Goal: Task Accomplishment & Management: Use online tool/utility

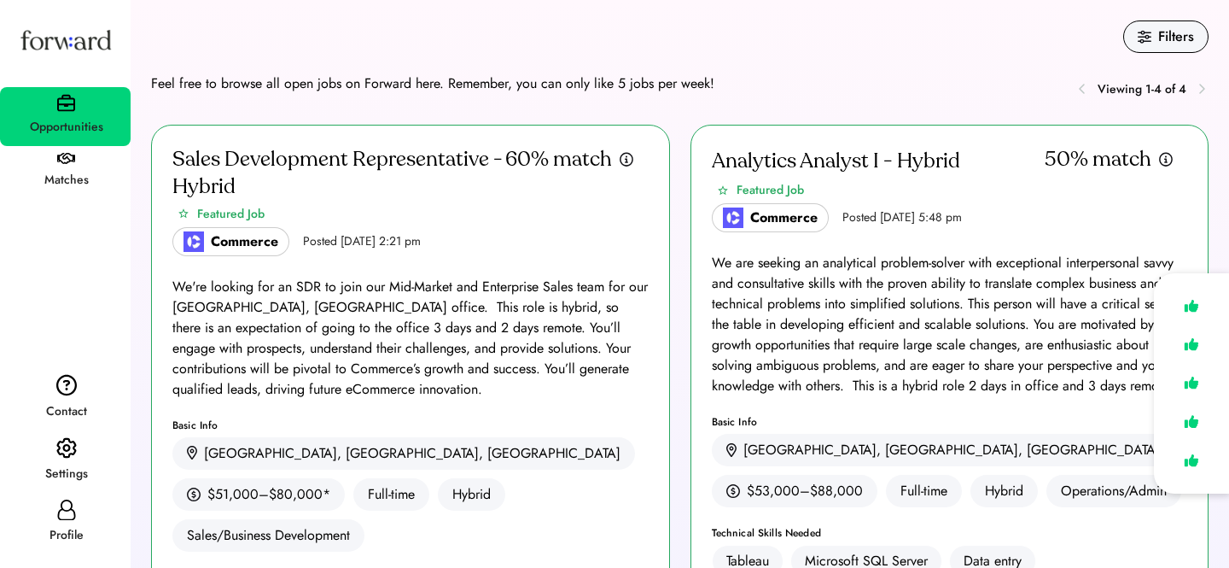
click at [65, 516] on icon at bounding box center [66, 509] width 20 height 20
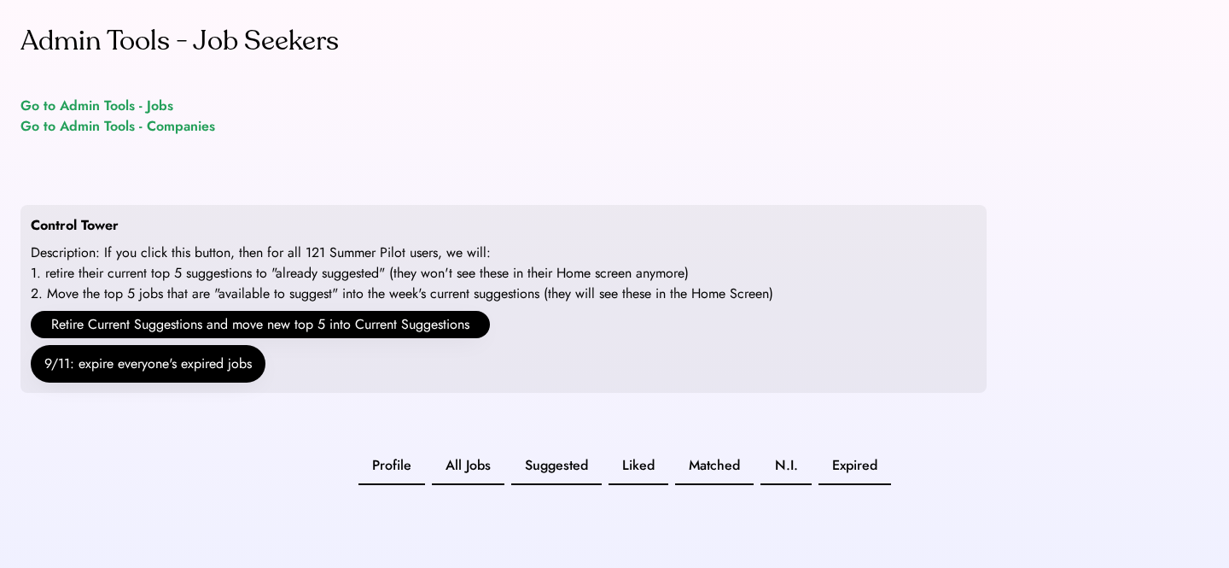
click at [159, 107] on div "Go to Admin Tools - Jobs" at bounding box center [96, 106] width 153 height 20
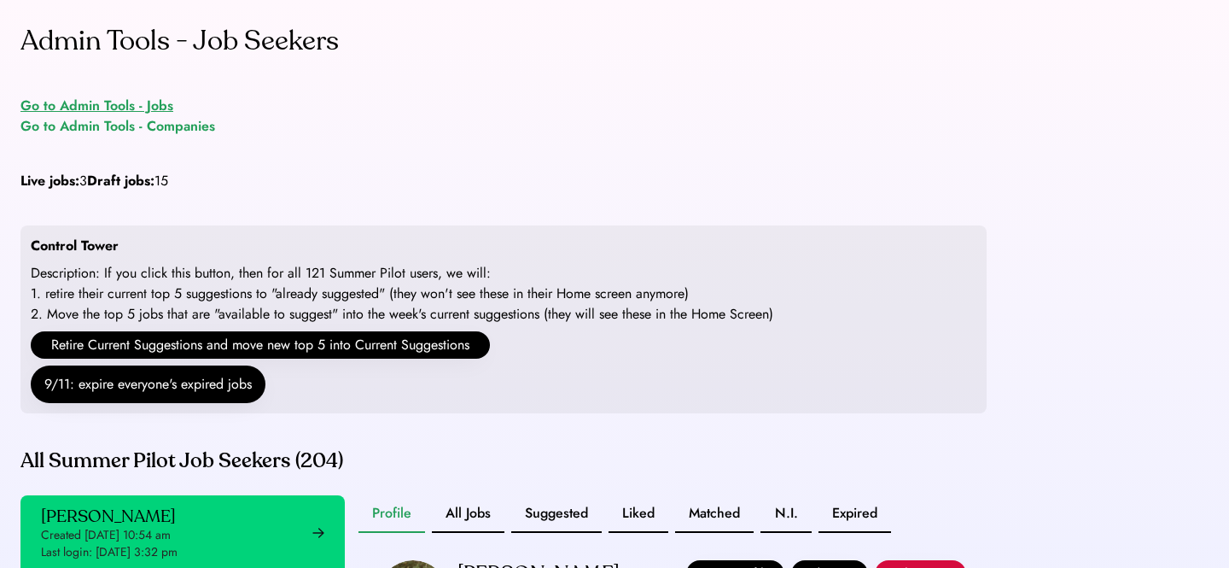
click at [139, 107] on div "Go to Admin Tools - Jobs" at bounding box center [96, 106] width 153 height 20
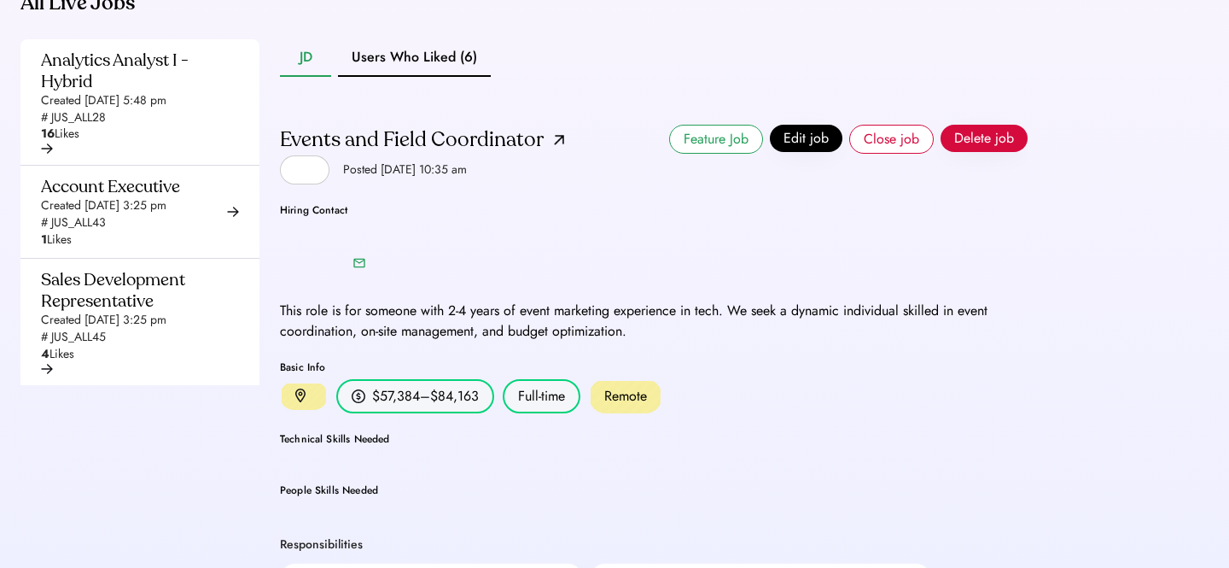
scroll to position [1, 0]
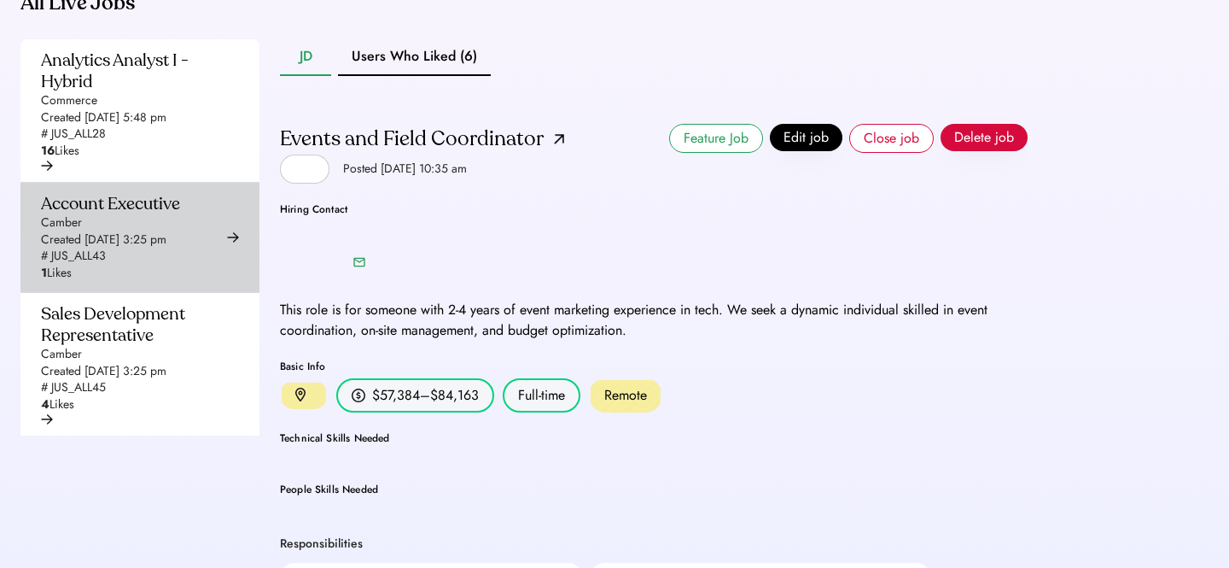
click at [164, 248] on div "Created Sep 11, 2025 3:25 pm" at bounding box center [103, 239] width 125 height 17
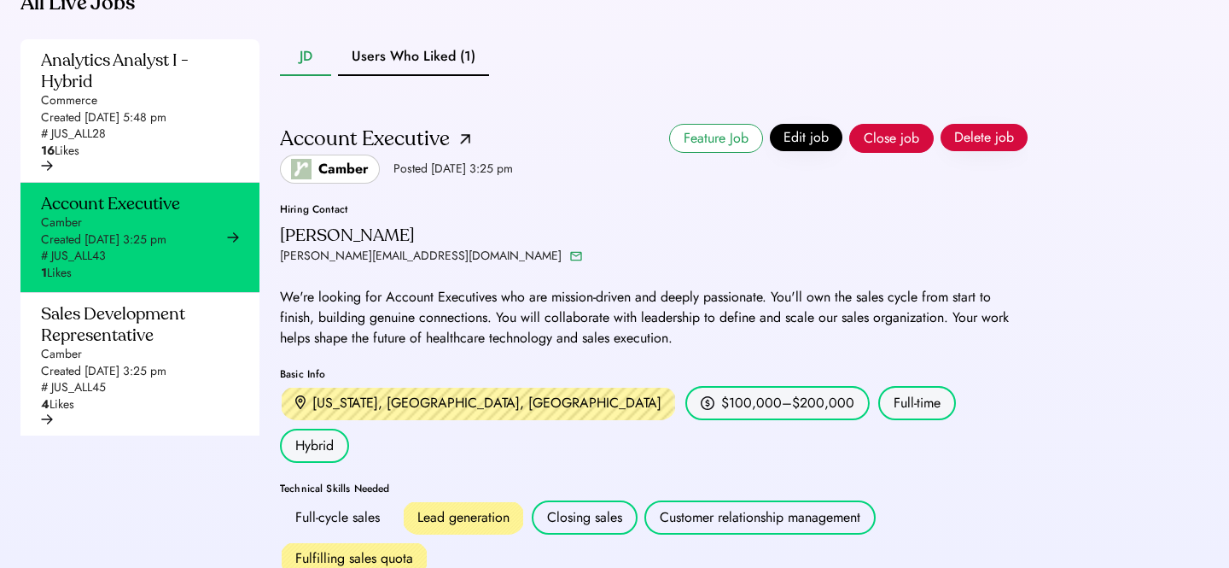
click at [906, 153] on button "Close job" at bounding box center [891, 138] width 84 height 29
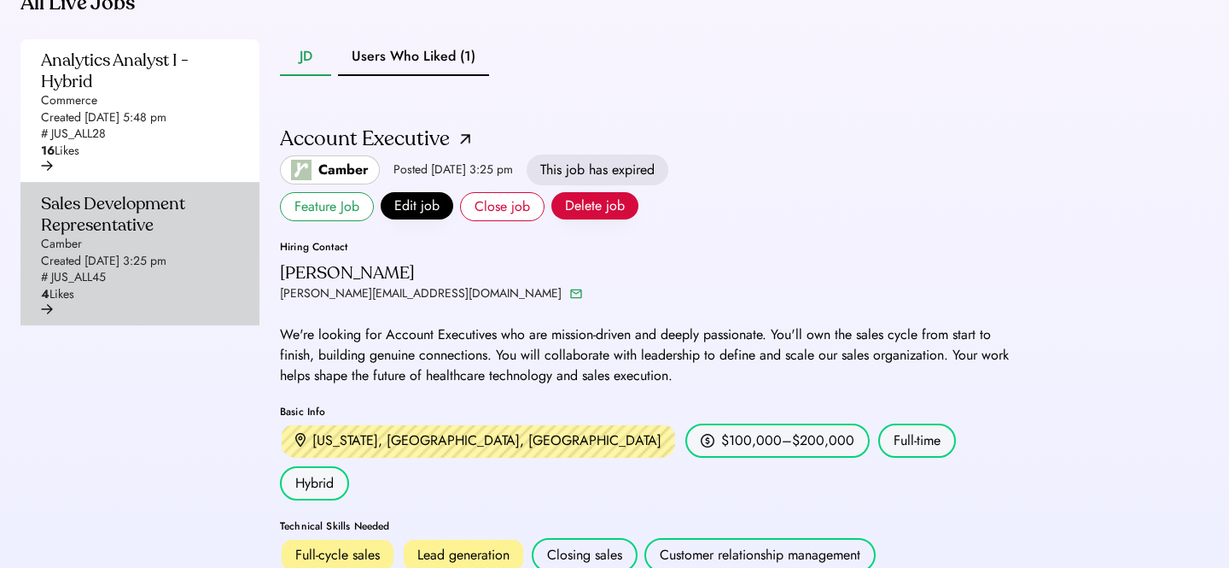
click at [102, 287] on div "Sales Development Representative Camber Created Sep 11, 2025 3:25 pm # JUS_ALL4…" at bounding box center [135, 248] width 188 height 110
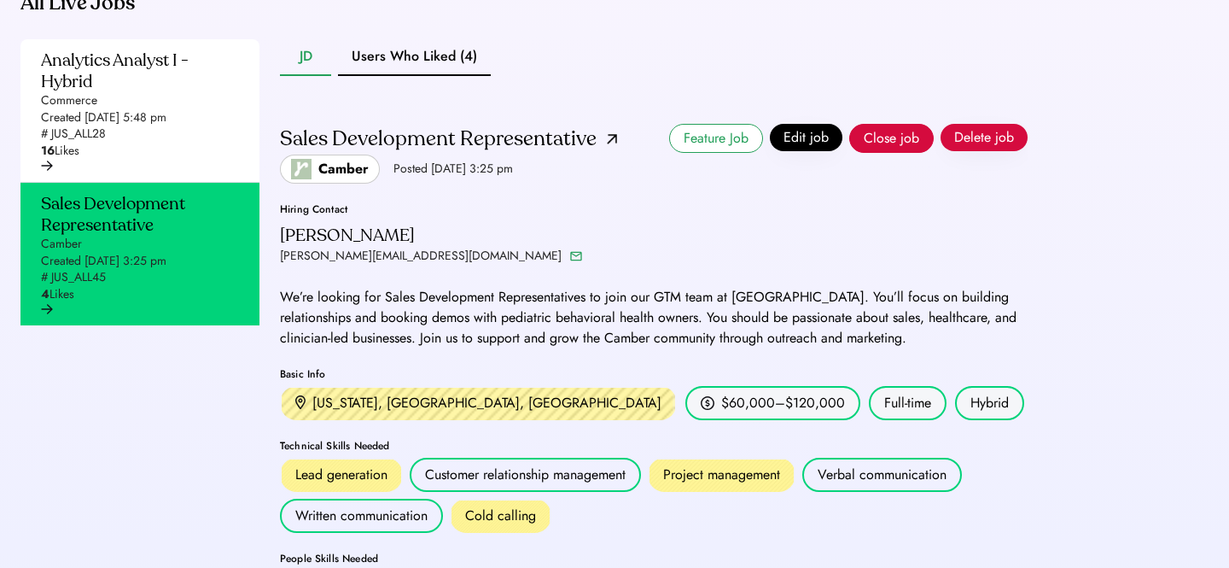
click at [891, 153] on button "Close job" at bounding box center [891, 138] width 84 height 29
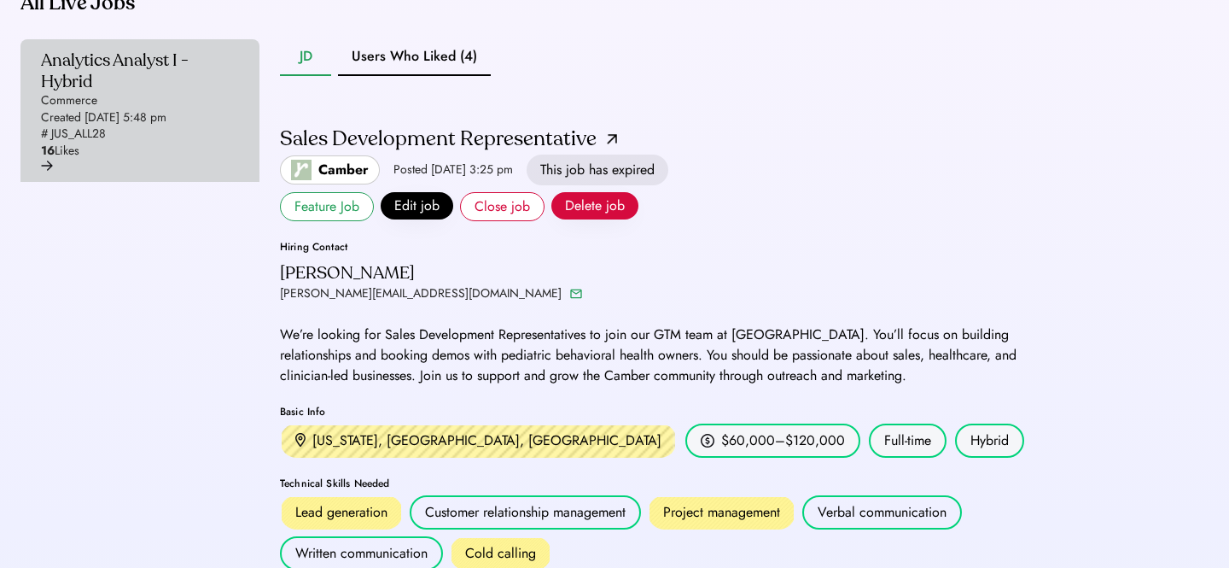
click at [74, 109] on div "Commerce" at bounding box center [69, 100] width 56 height 17
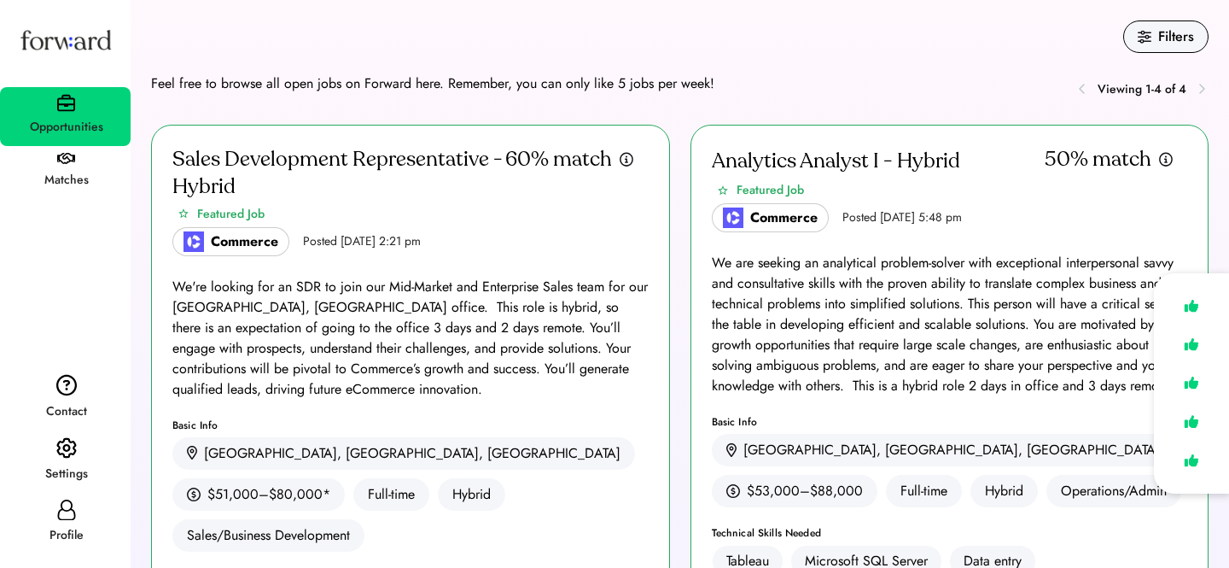
click at [39, 533] on div "Profile" at bounding box center [66, 535] width 129 height 20
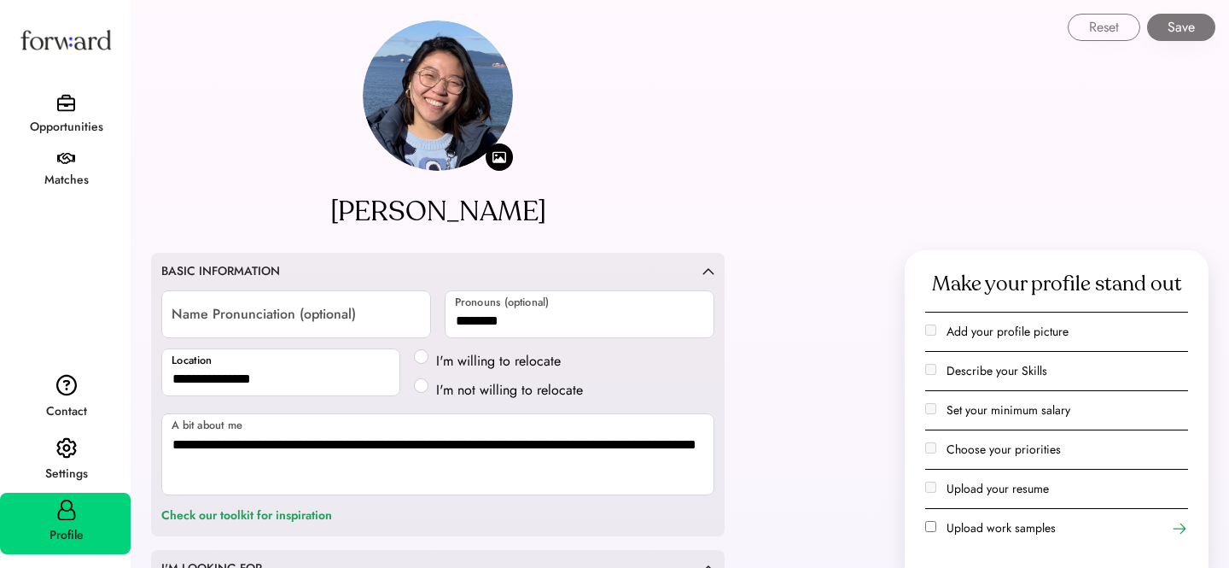
click at [57, 521] on div "Profile" at bounding box center [66, 535] width 129 height 31
click at [73, 450] on img at bounding box center [66, 448] width 20 height 22
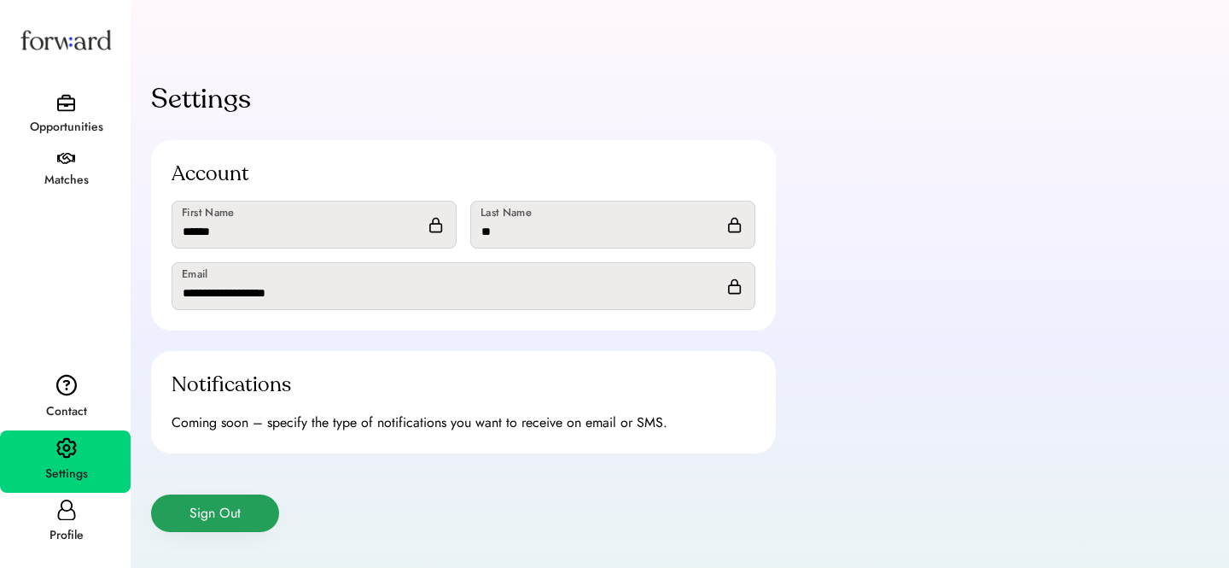
click at [232, 501] on button "Sign Out" at bounding box center [215, 513] width 128 height 38
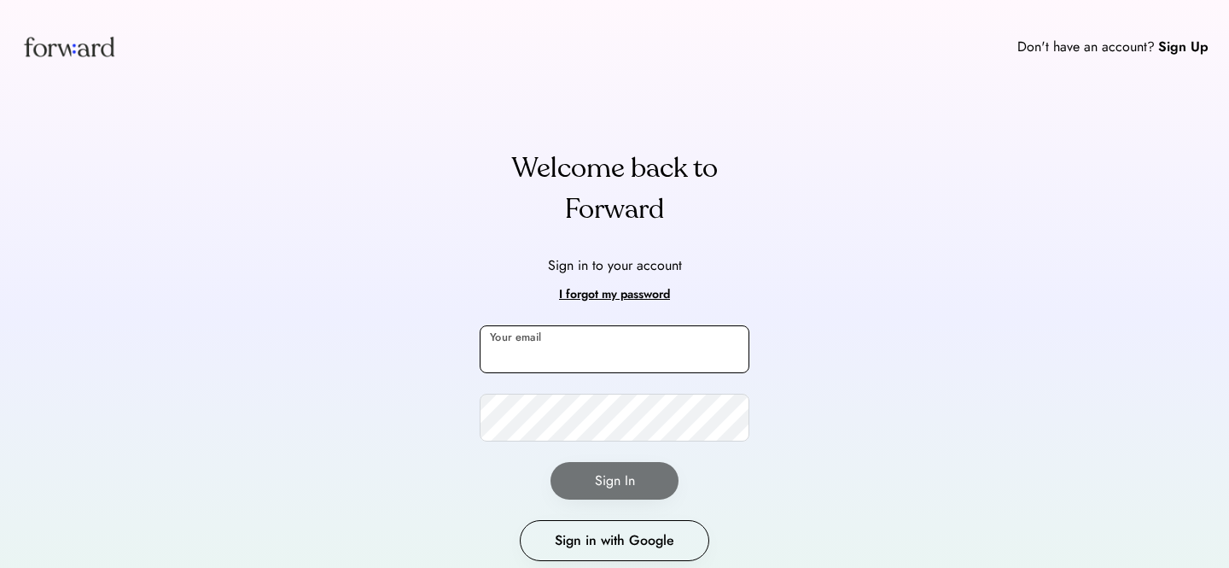
click at [530, 352] on input "email" at bounding box center [615, 349] width 270 height 48
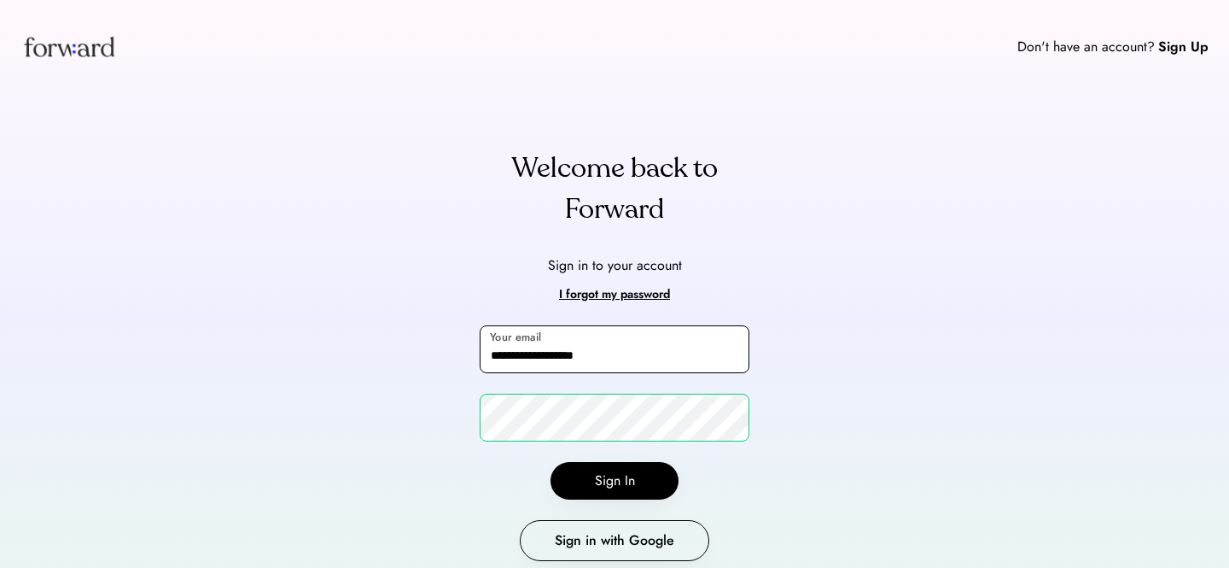
click at [545, 352] on input "**********" at bounding box center [615, 349] width 270 height 48
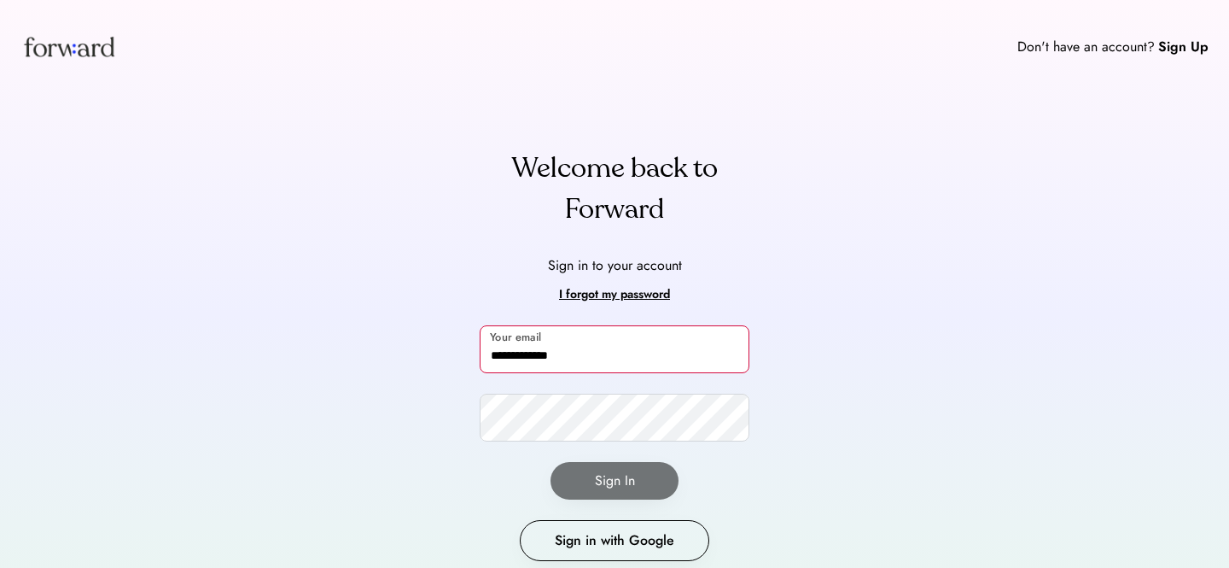
click at [596, 362] on input "**********" at bounding box center [615, 349] width 270 height 48
type input "**********"
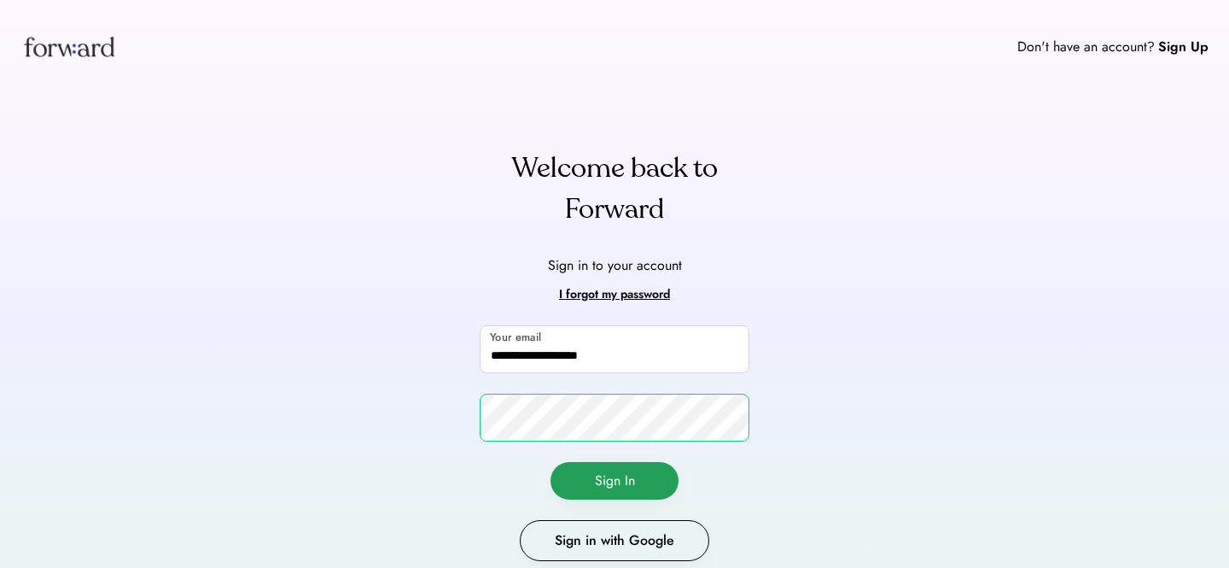
click at [586, 483] on button "Sign In" at bounding box center [615, 481] width 128 height 38
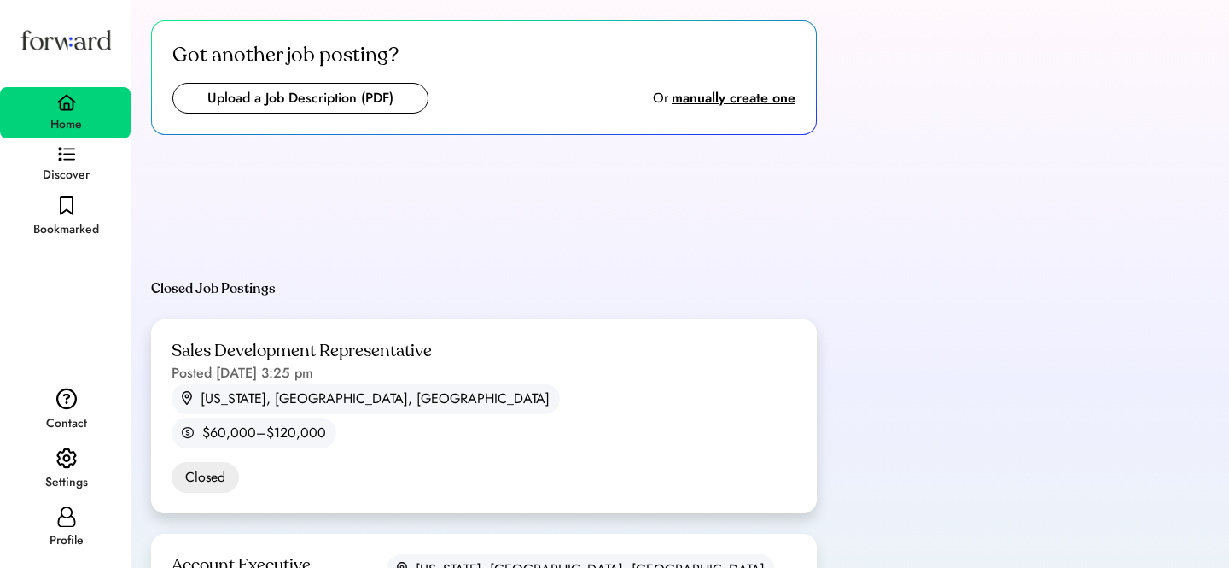
click at [374, 353] on div "Sales Development Representative" at bounding box center [302, 351] width 260 height 23
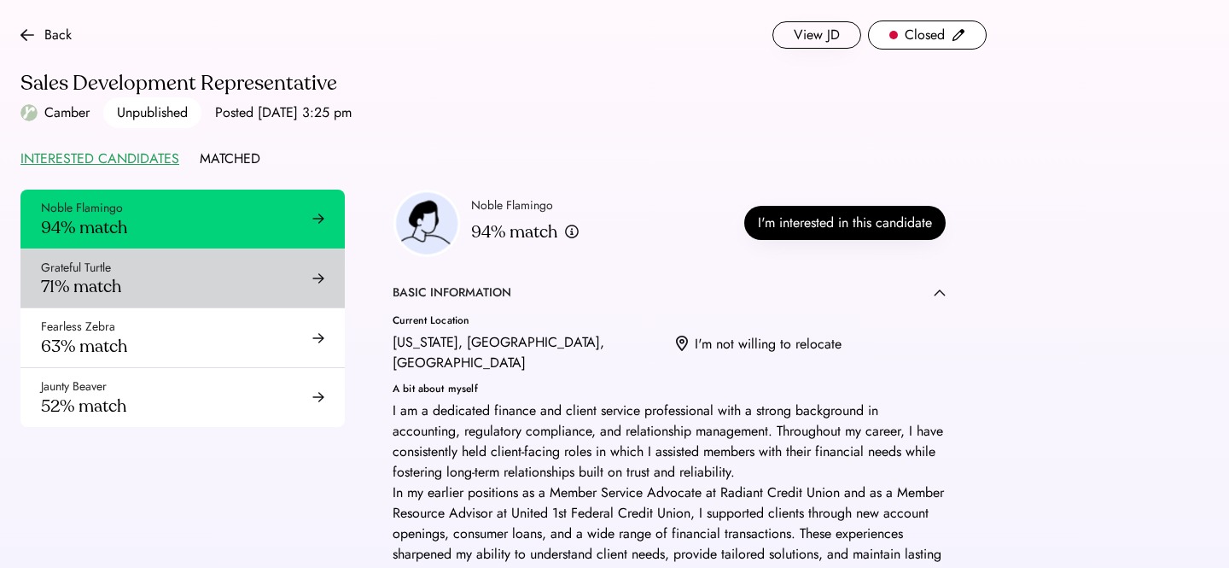
click at [248, 287] on div "Grateful Turtle 71% match" at bounding box center [182, 278] width 324 height 59
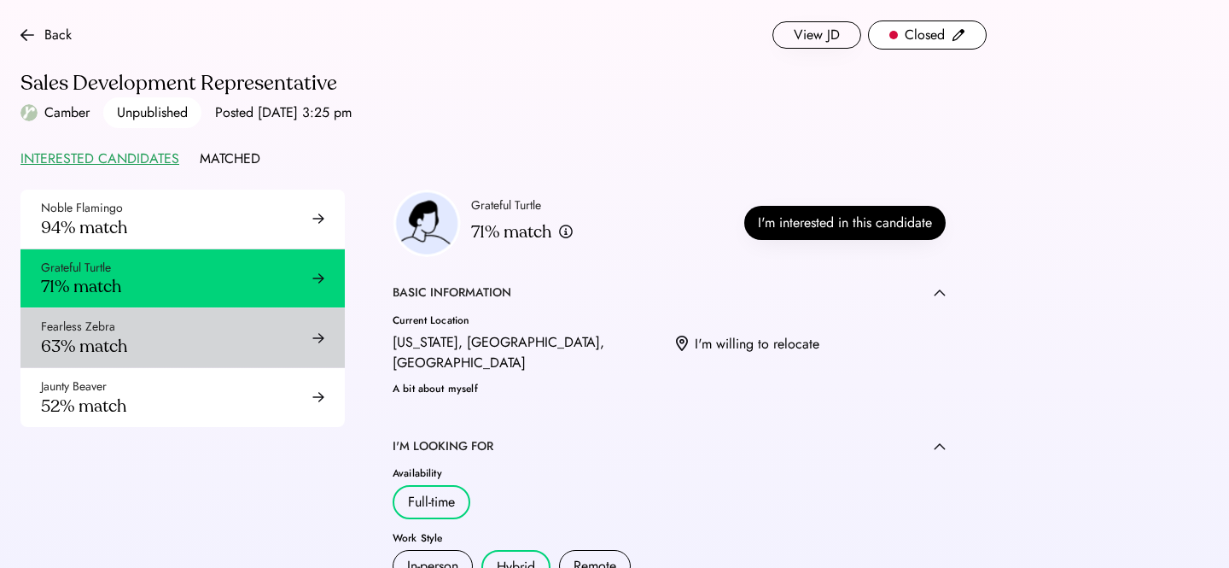
click at [210, 334] on div "Fearless Zebra 63% match" at bounding box center [182, 337] width 324 height 59
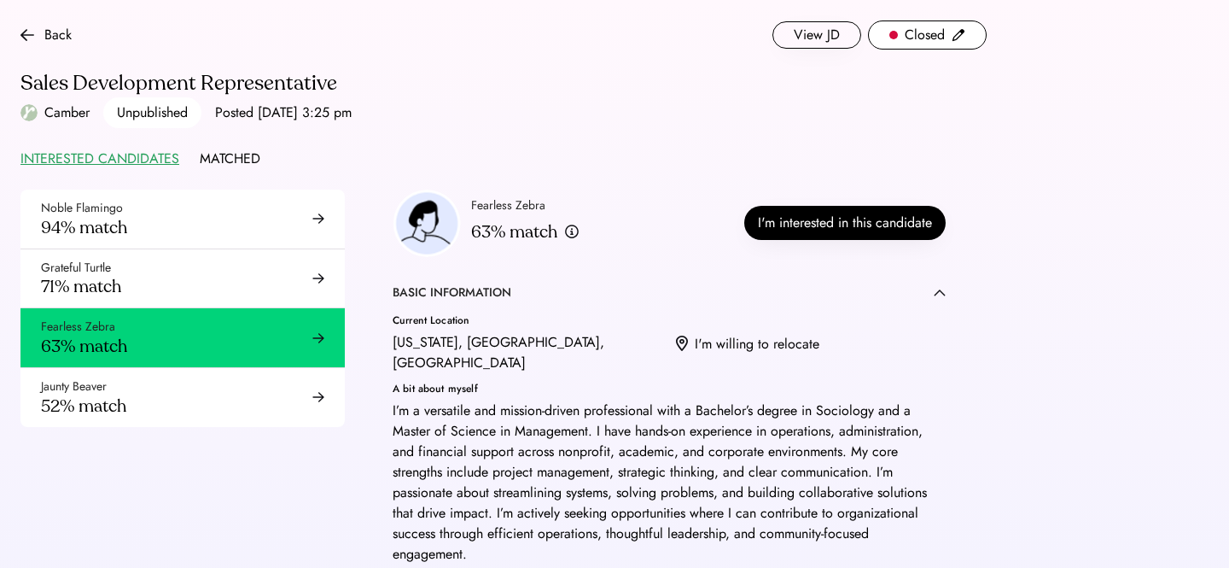
click at [192, 389] on div "Jaunty Beaver 52% match" at bounding box center [182, 397] width 324 height 59
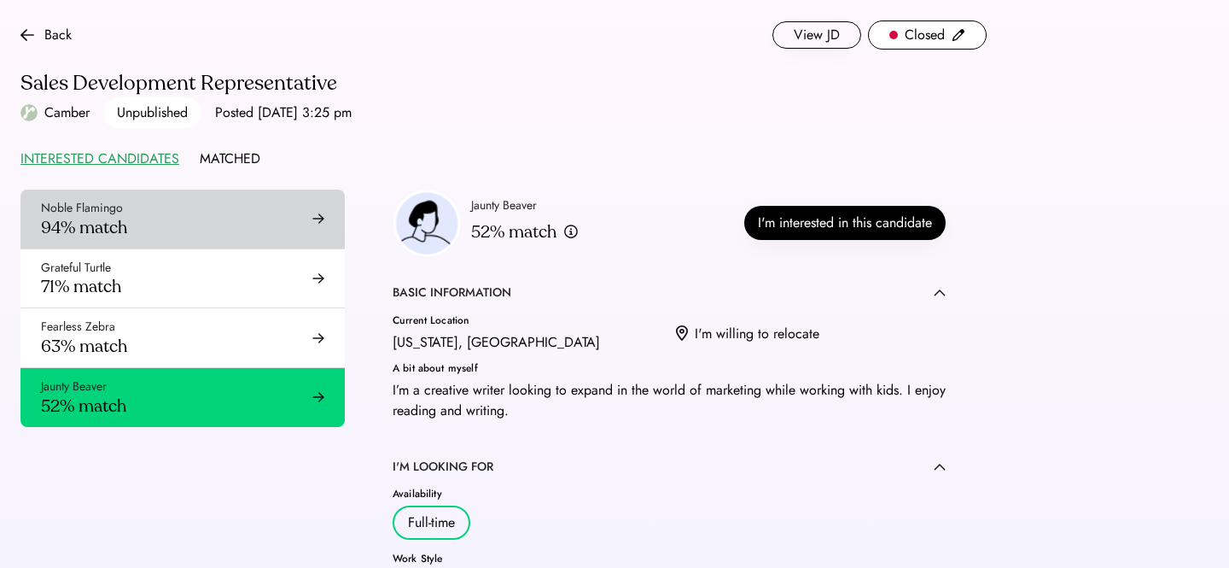
click at [242, 221] on div "Noble Flamingo 94% match" at bounding box center [182, 218] width 324 height 59
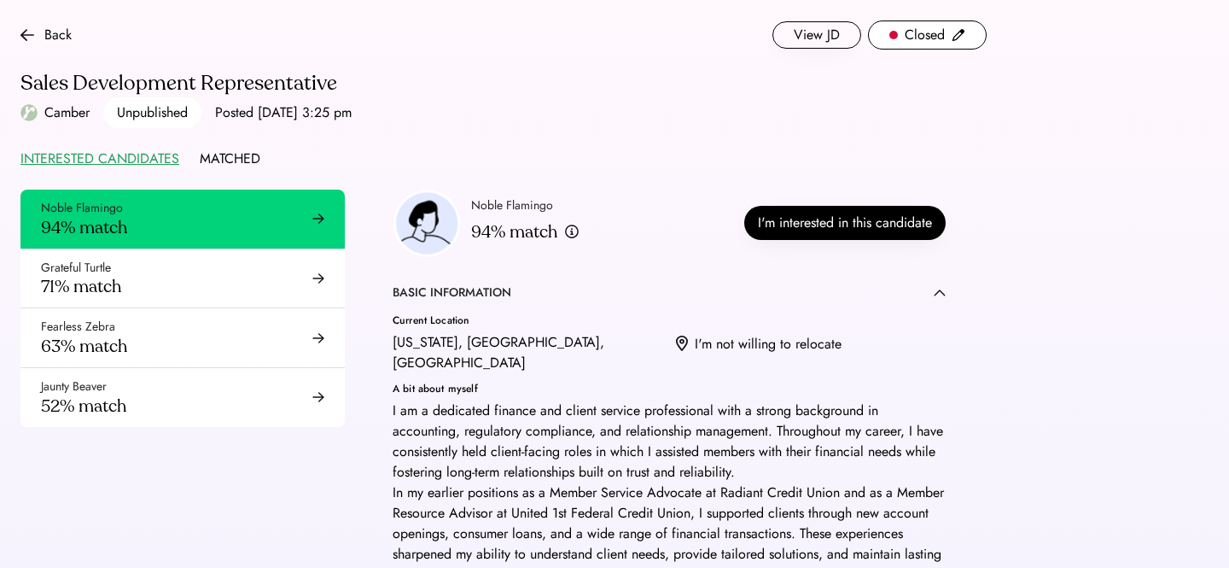
click at [906, 35] on div "Closed" at bounding box center [925, 35] width 40 height 20
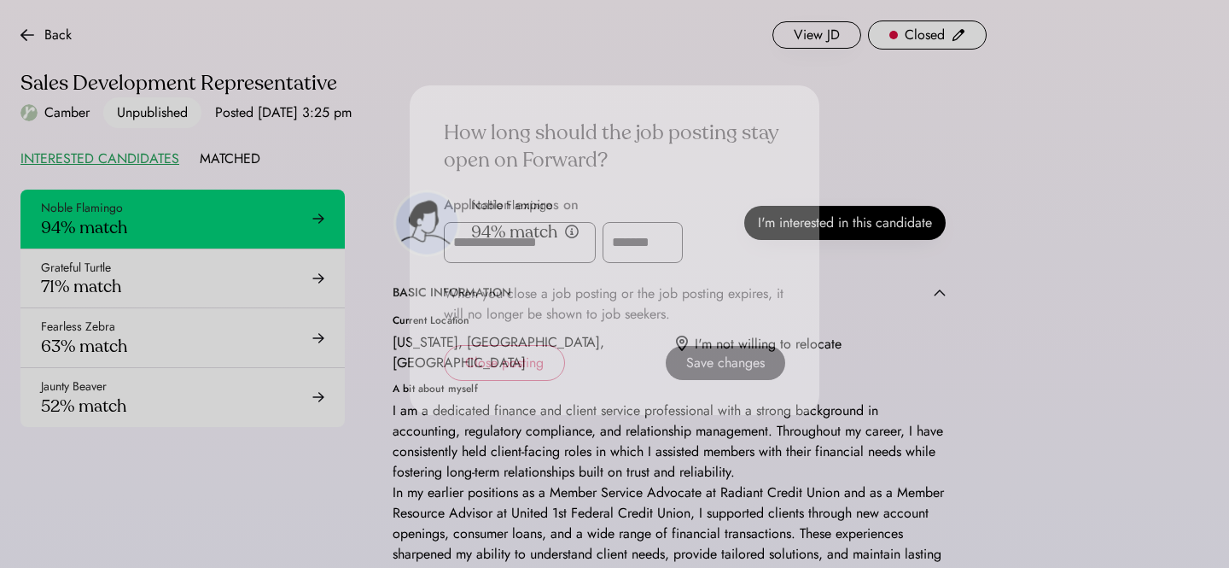
scroll to position [937, 0]
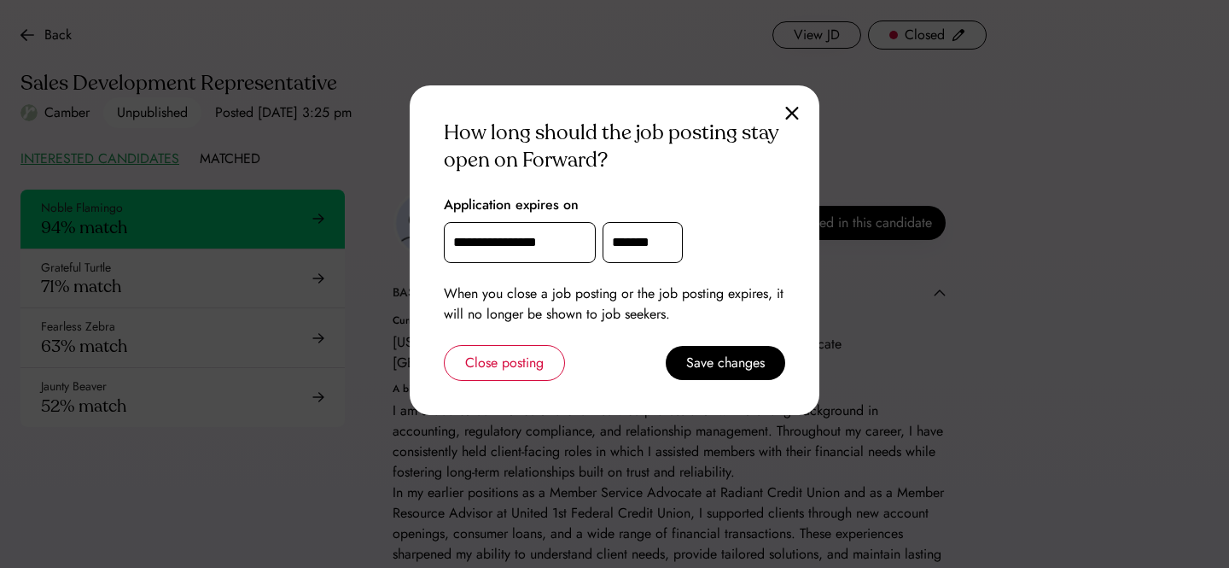
click at [792, 118] on img at bounding box center [792, 113] width 14 height 15
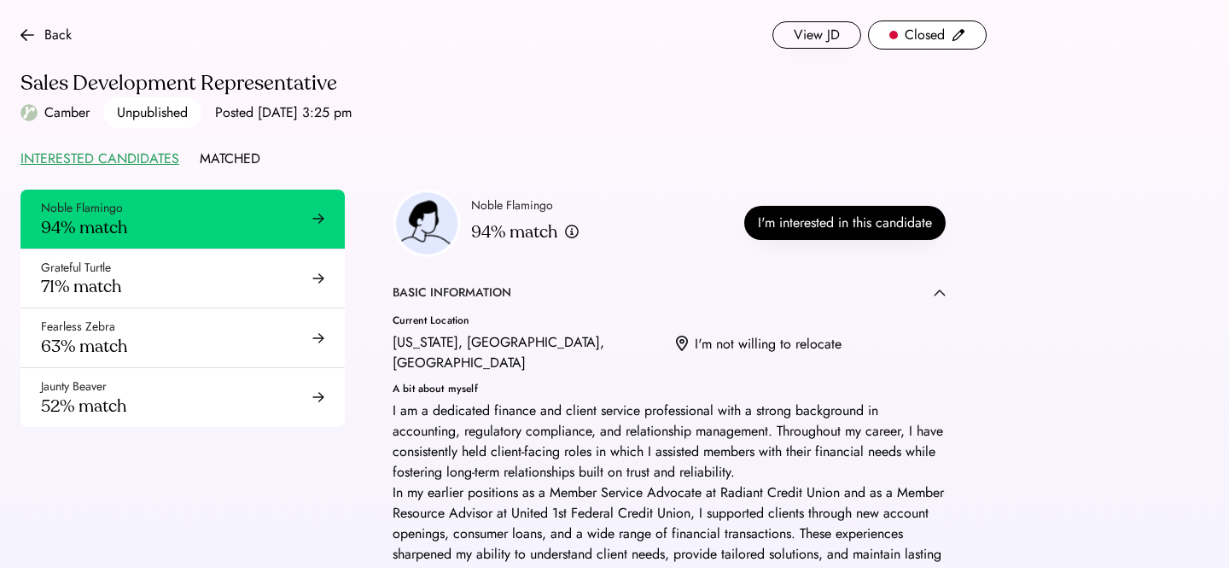
click at [960, 32] on img at bounding box center [959, 35] width 14 height 14
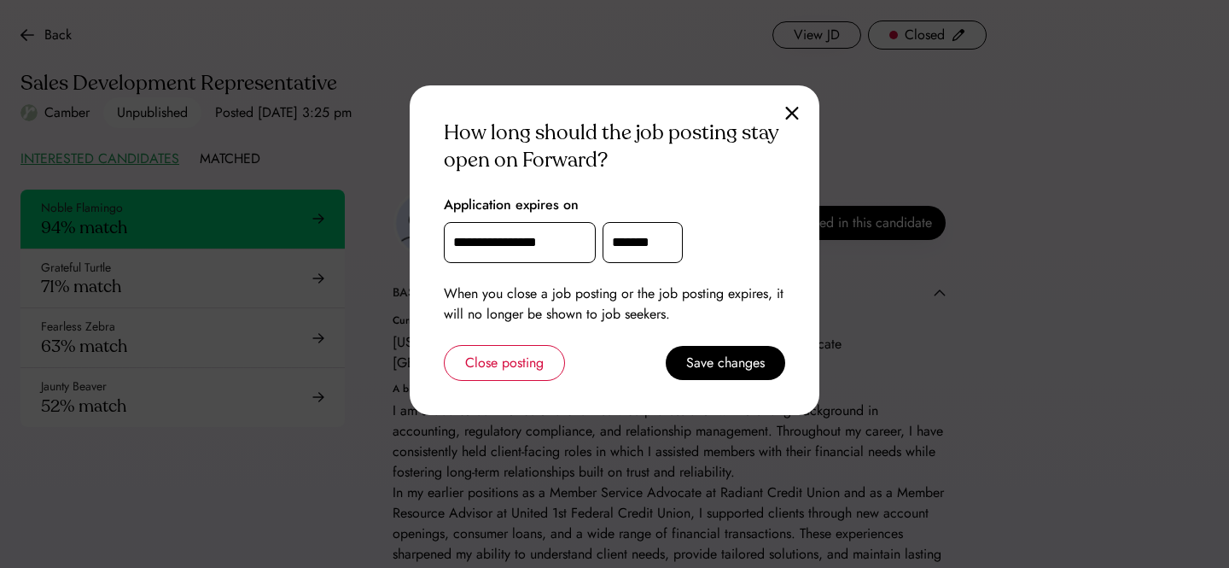
click at [527, 228] on input "**********" at bounding box center [520, 242] width 152 height 41
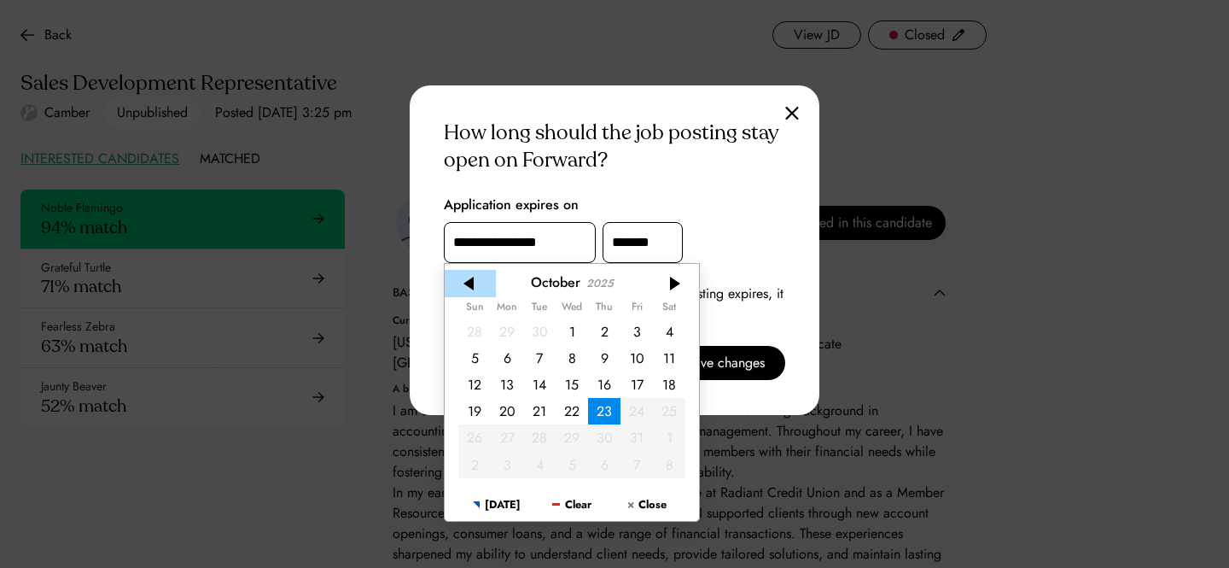
click at [457, 281] on div at bounding box center [470, 283] width 51 height 27
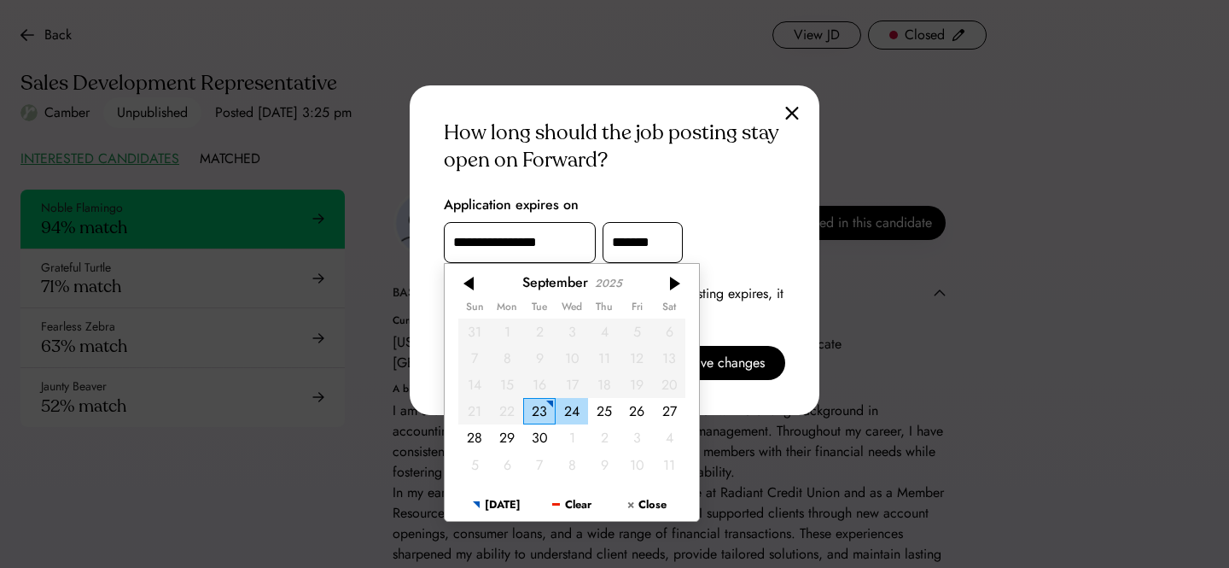
click at [563, 405] on div "24" at bounding box center [572, 411] width 32 height 26
type input "**********"
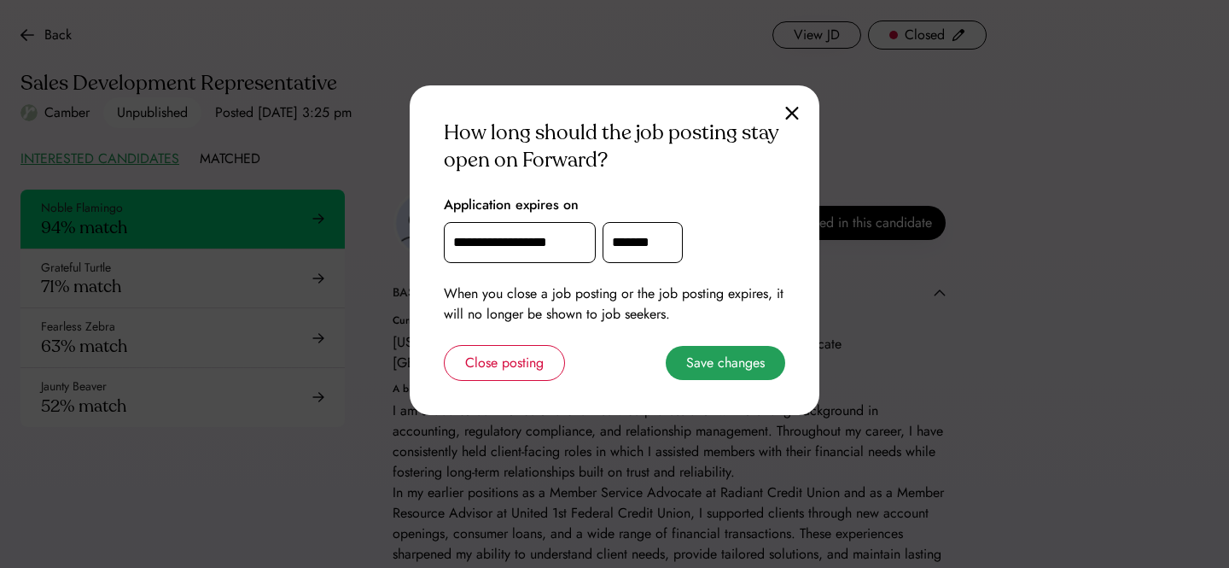
click at [738, 365] on button "Save changes" at bounding box center [725, 363] width 119 height 34
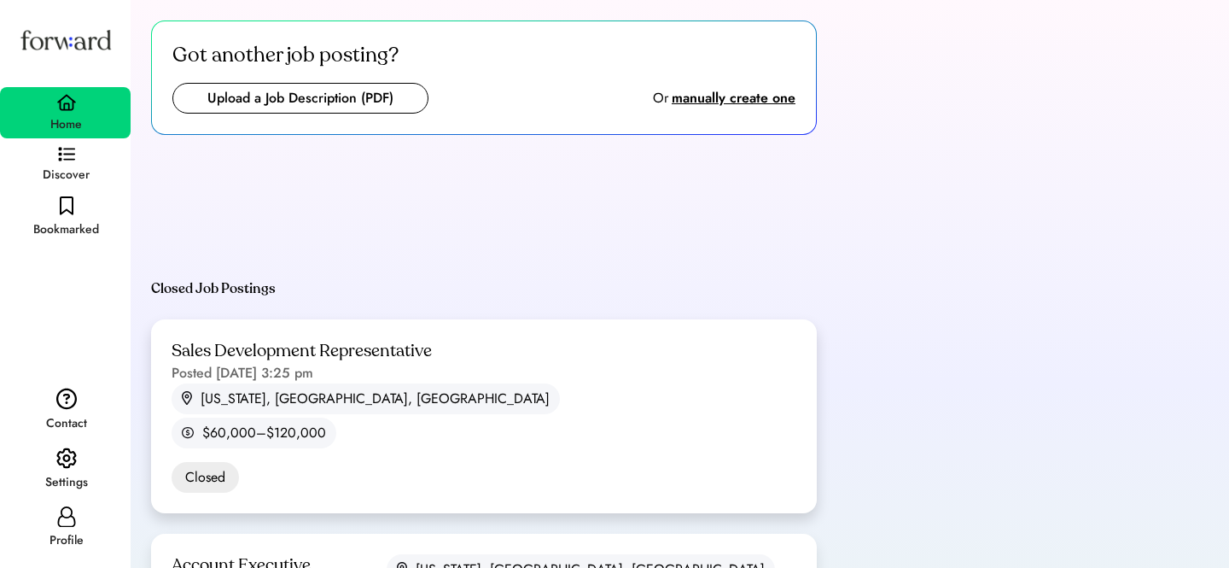
scroll to position [115, 0]
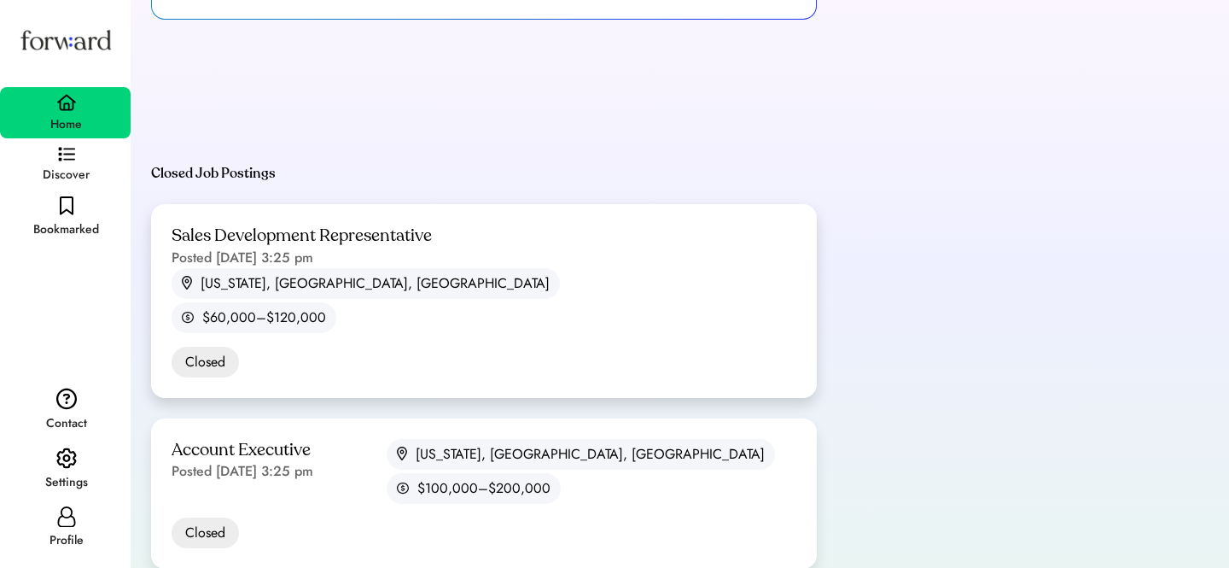
click at [403, 266] on div "Sales Development Representative Posted [DATE] 3:25 pm" at bounding box center [302, 246] width 260 height 44
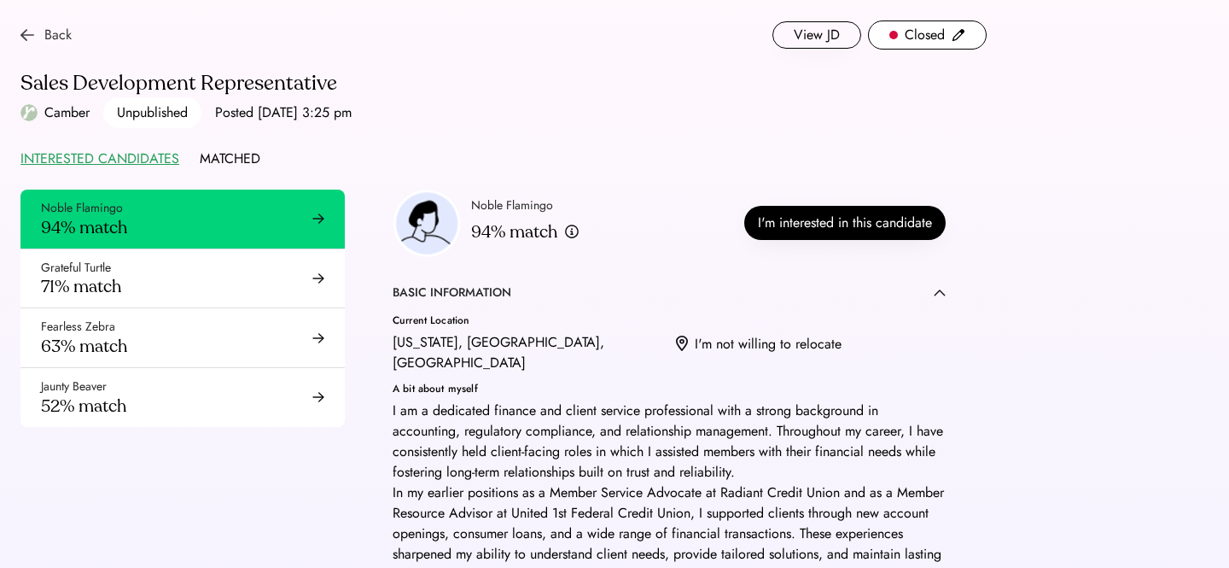
click at [26, 31] on img at bounding box center [27, 35] width 14 height 14
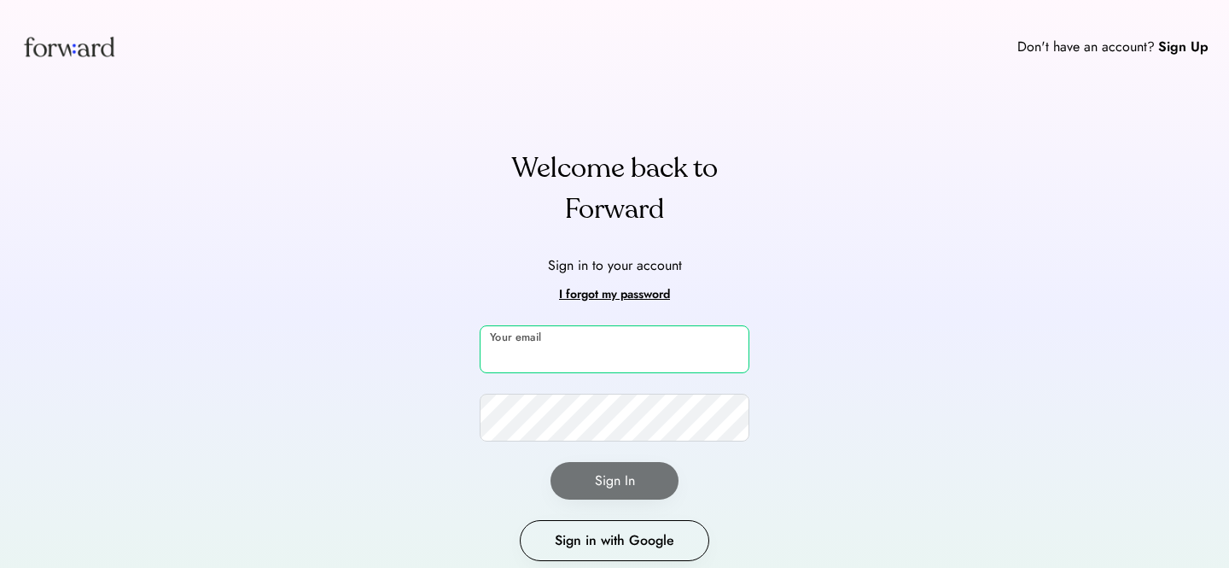
click at [626, 352] on input "email" at bounding box center [615, 349] width 270 height 48
type input "**********"
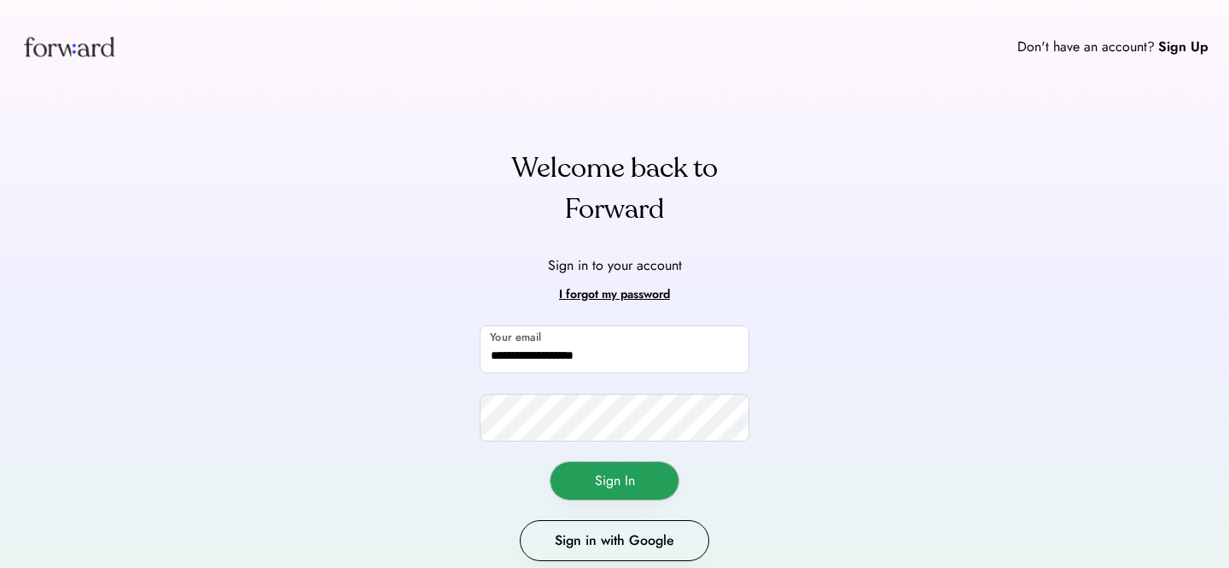
click at [630, 471] on button "Sign In" at bounding box center [615, 481] width 128 height 38
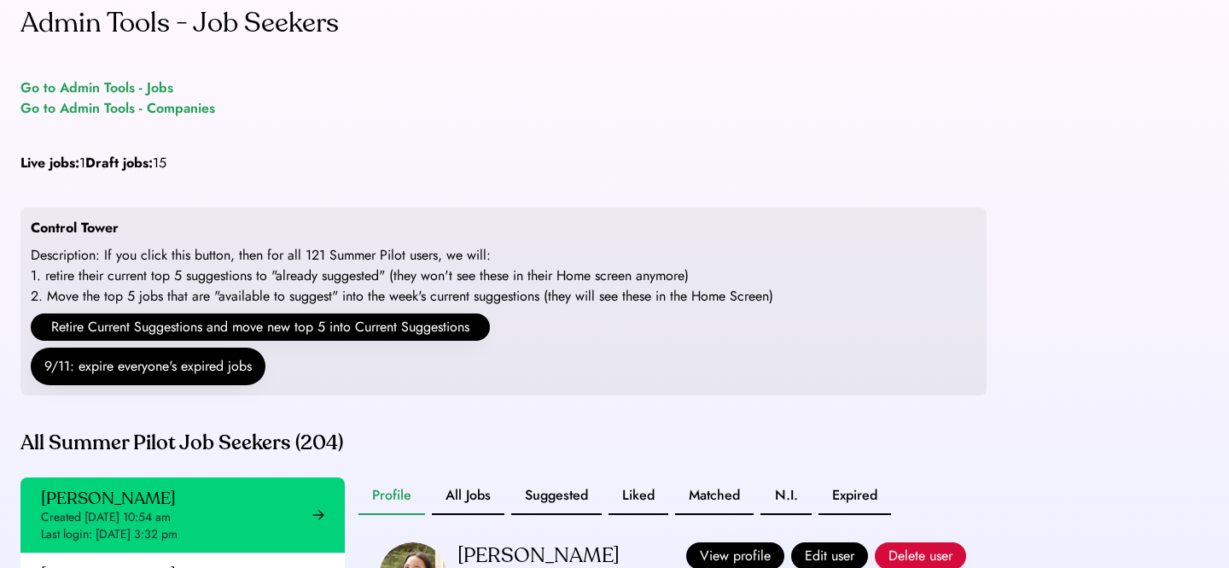
scroll to position [17, 0]
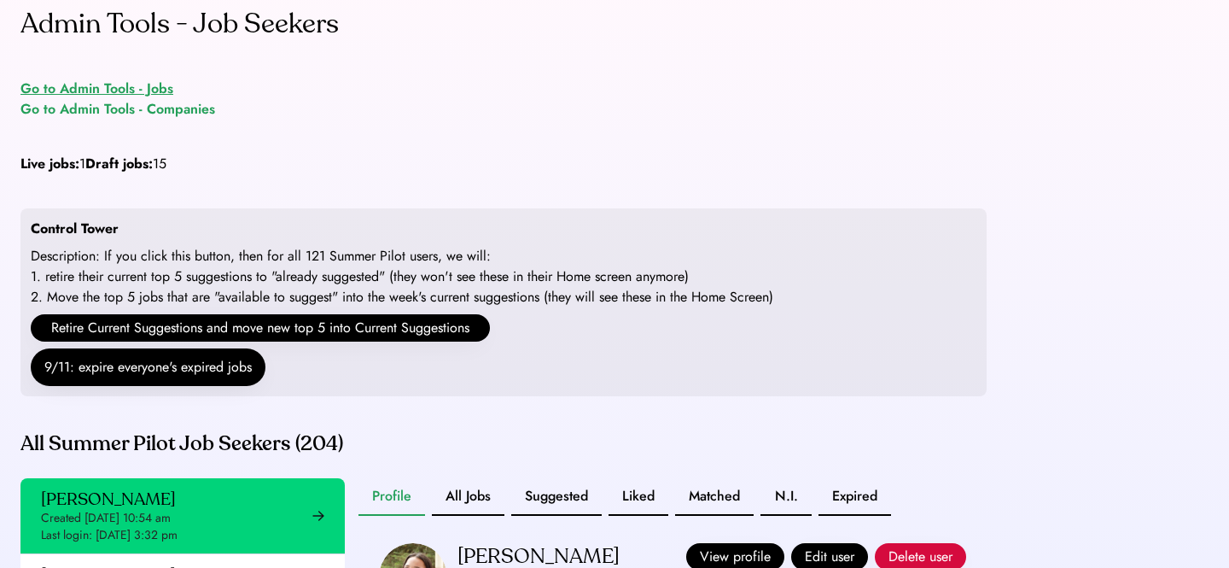
click at [149, 85] on div "Go to Admin Tools - Jobs" at bounding box center [96, 89] width 153 height 20
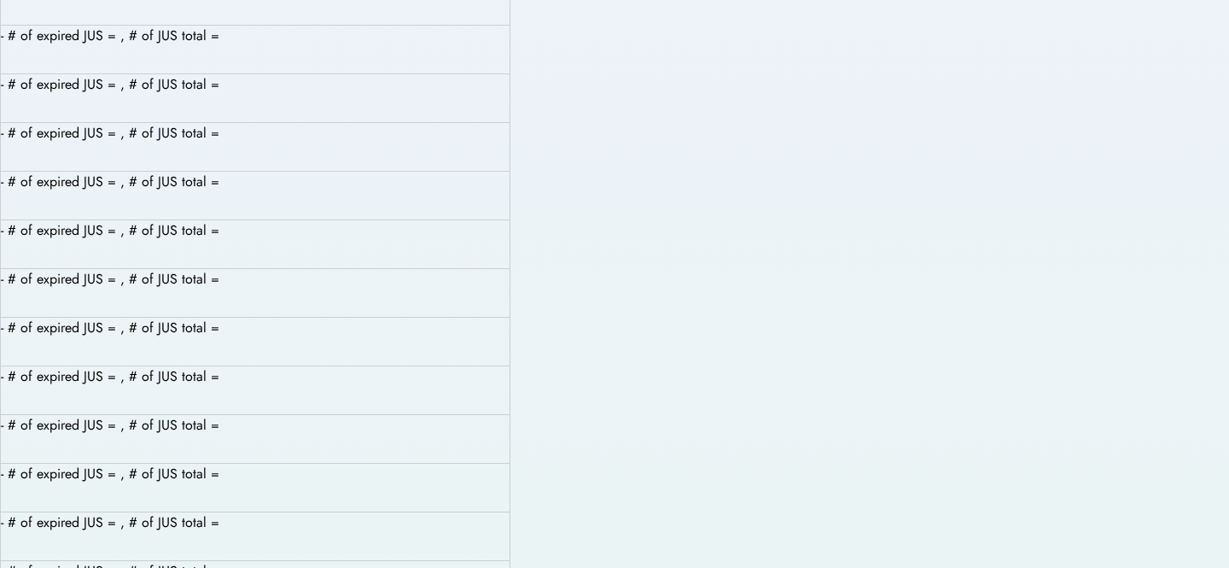
scroll to position [2653, 0]
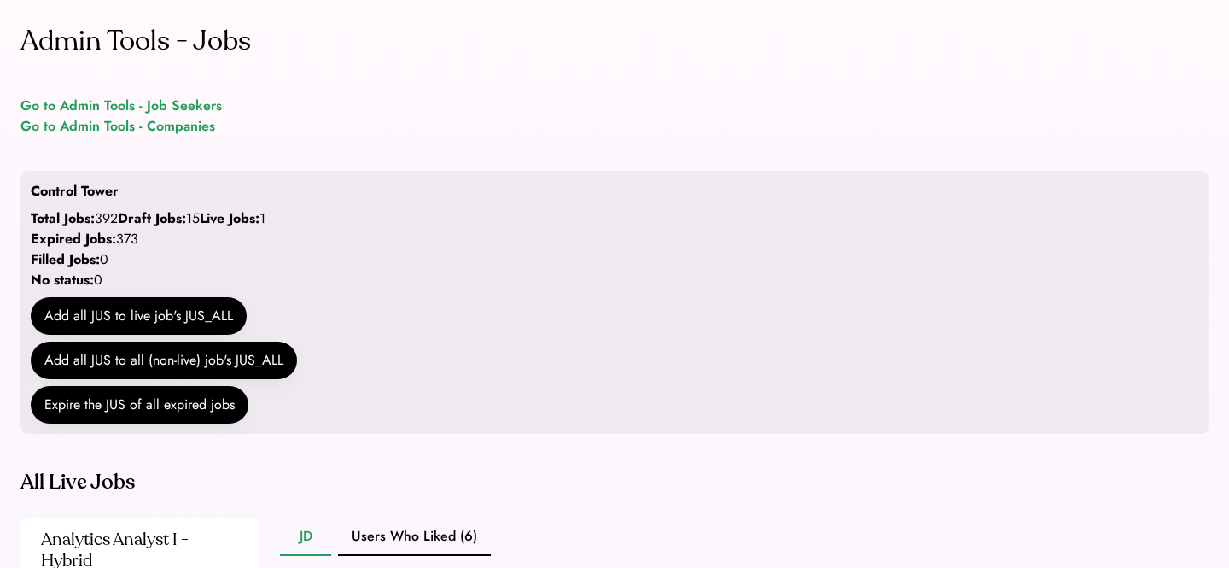
click at [193, 125] on div "Go to Admin Tools - Companies" at bounding box center [117, 126] width 195 height 20
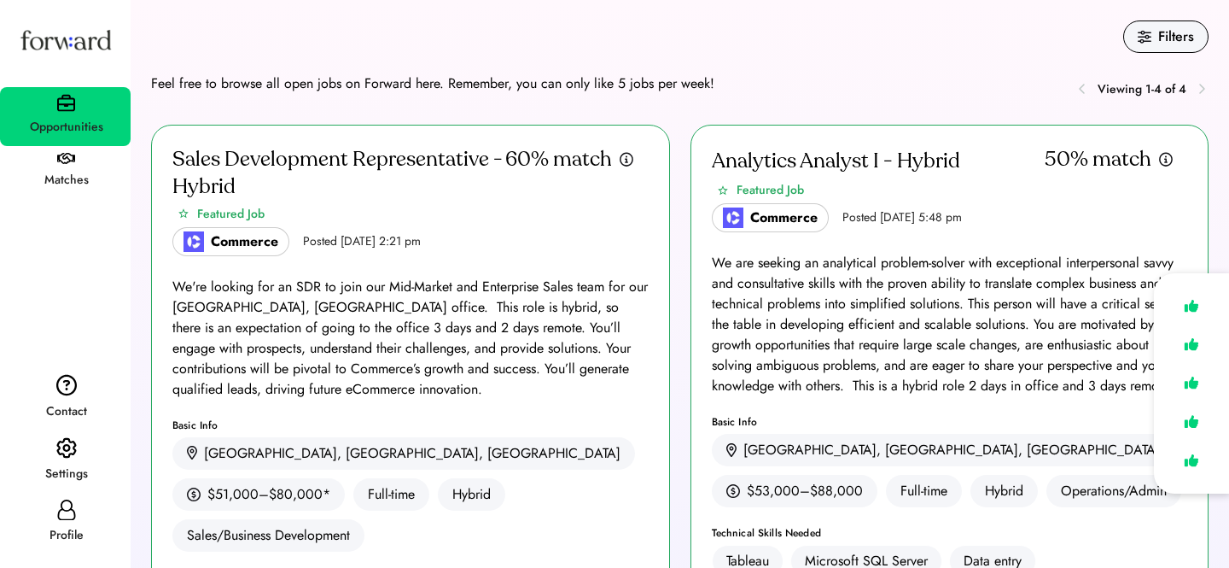
click at [66, 454] on img at bounding box center [66, 448] width 20 height 22
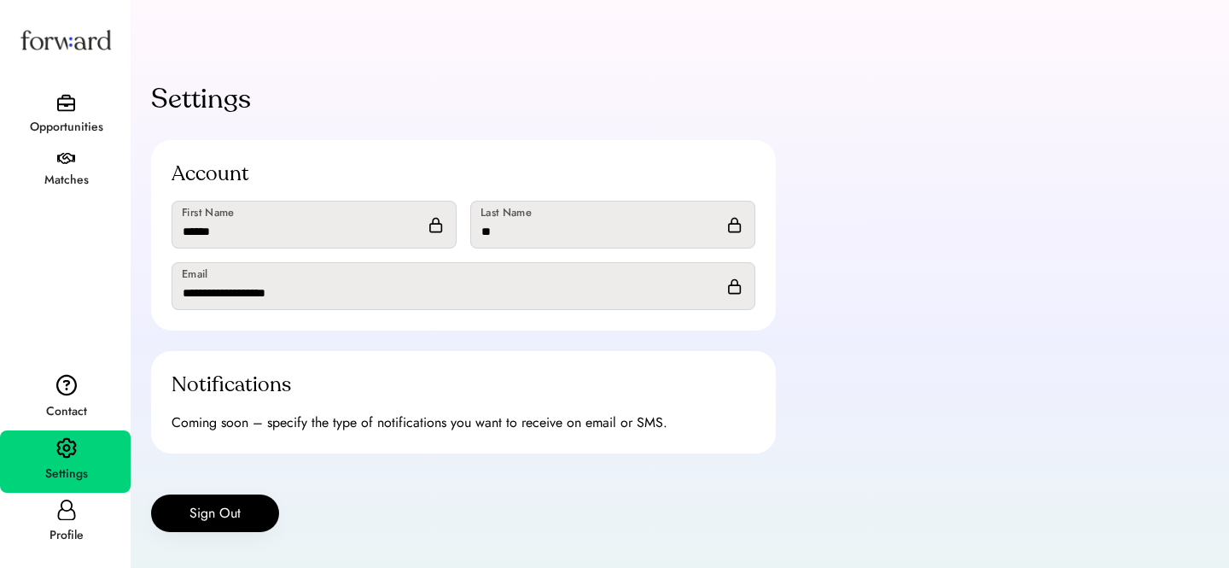
click at [184, 532] on div "Settings Account First Name Last Name Email Notifications Coming soon – specify…" at bounding box center [464, 342] width 666 height 568
click at [198, 510] on button "Sign Out" at bounding box center [215, 513] width 128 height 38
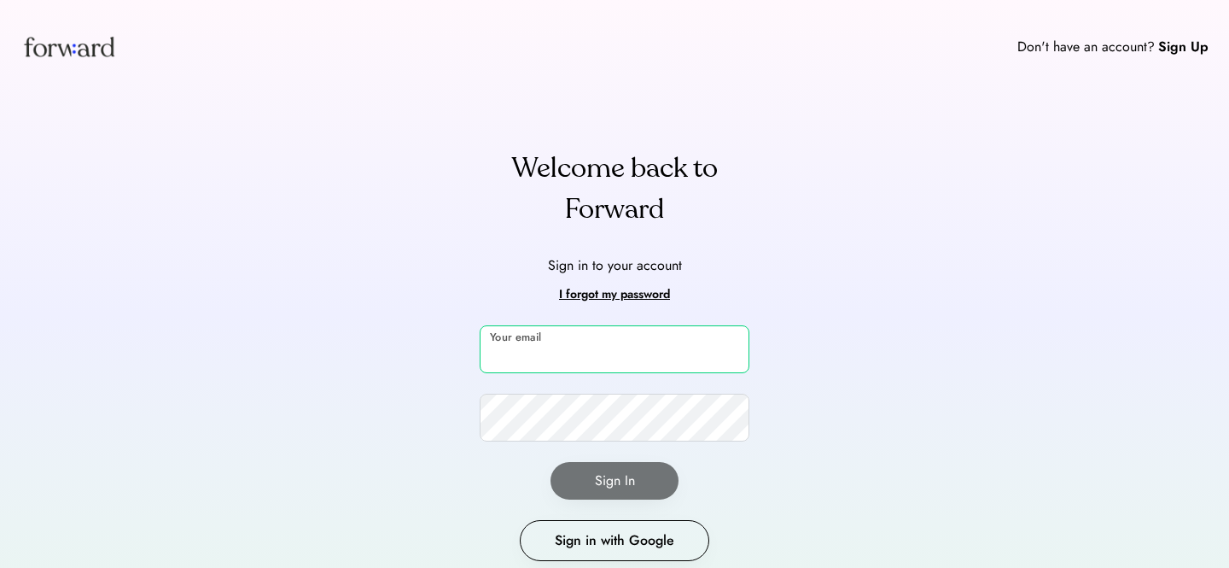
click at [562, 355] on input "email" at bounding box center [615, 349] width 270 height 48
type input "*"
type input "**********"
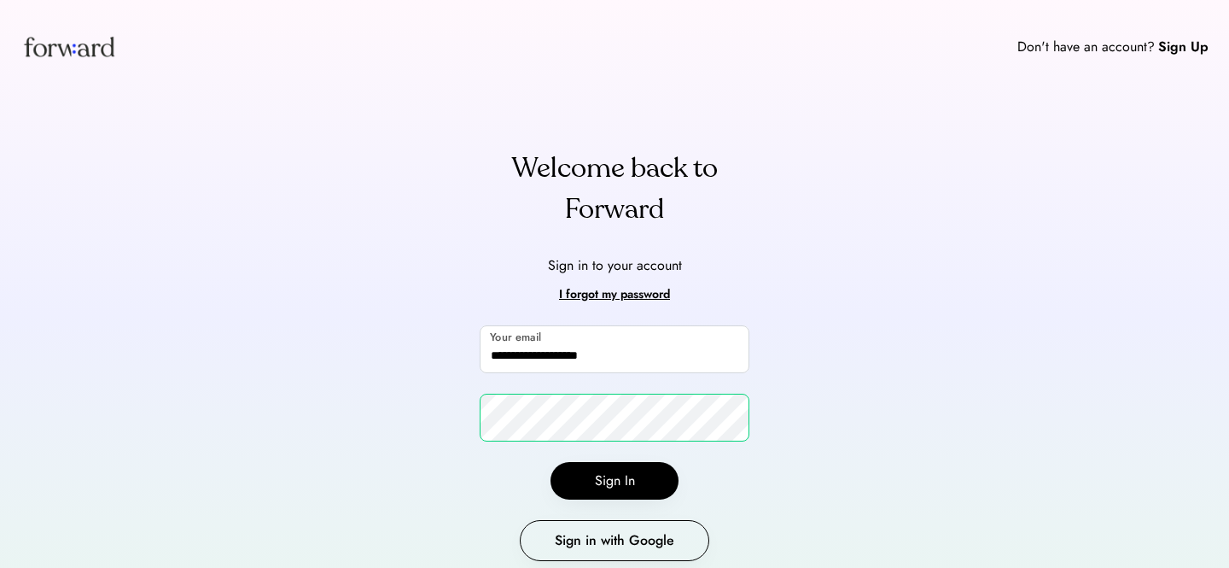
click at [618, 466] on button "Sign In" at bounding box center [615, 481] width 128 height 38
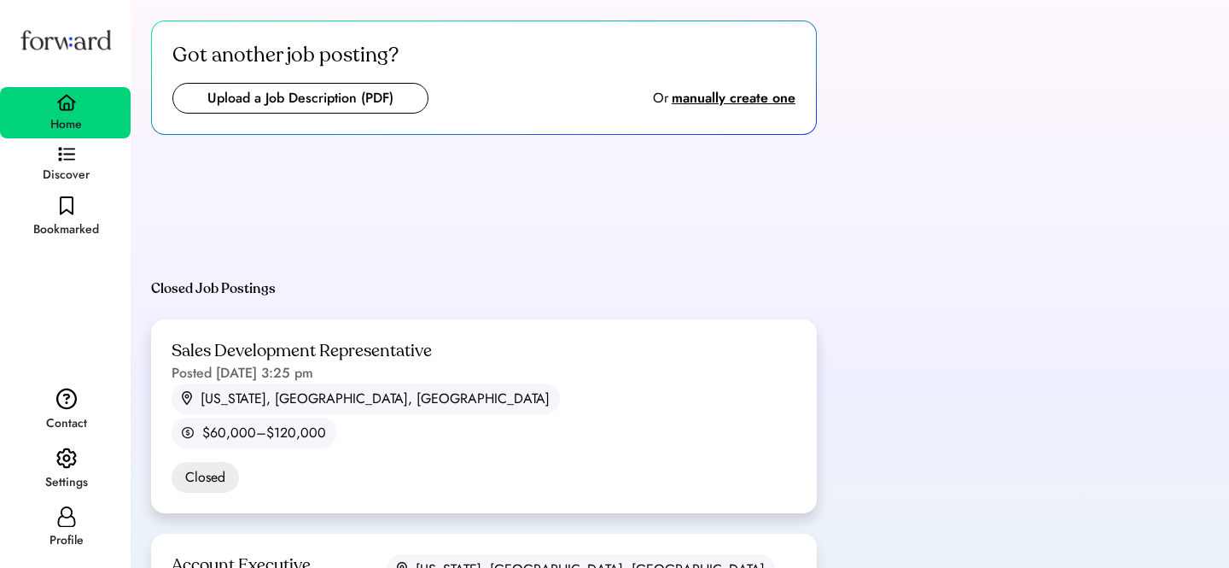
click at [413, 363] on div "Sales Development Representative Posted Sep 11, 2025 3:25 pm" at bounding box center [302, 362] width 260 height 44
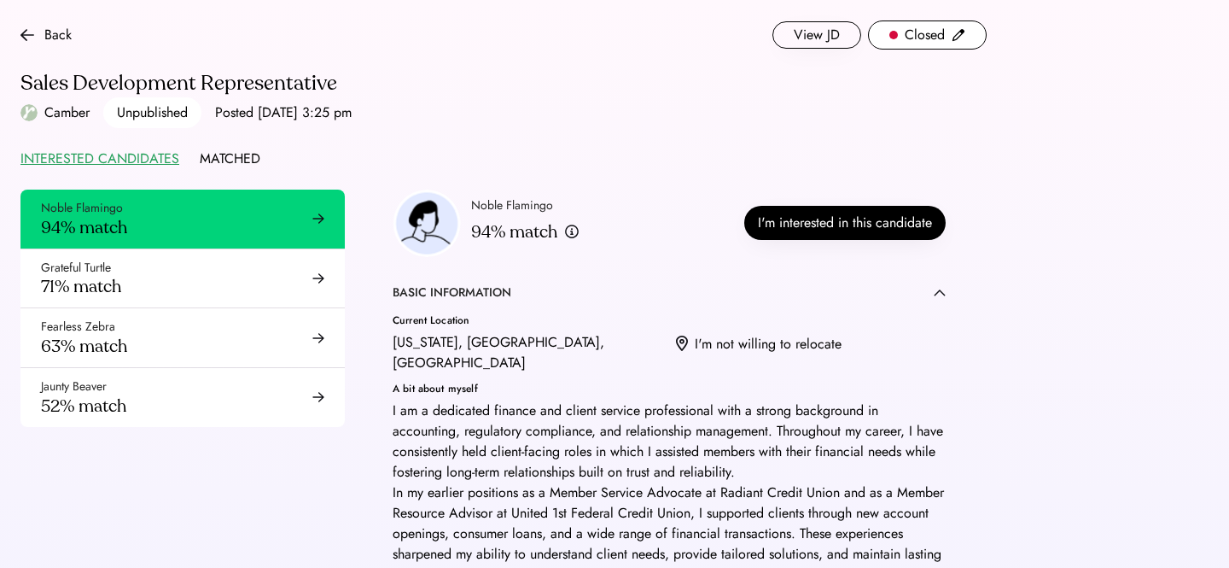
click at [954, 30] on img at bounding box center [959, 35] width 14 height 14
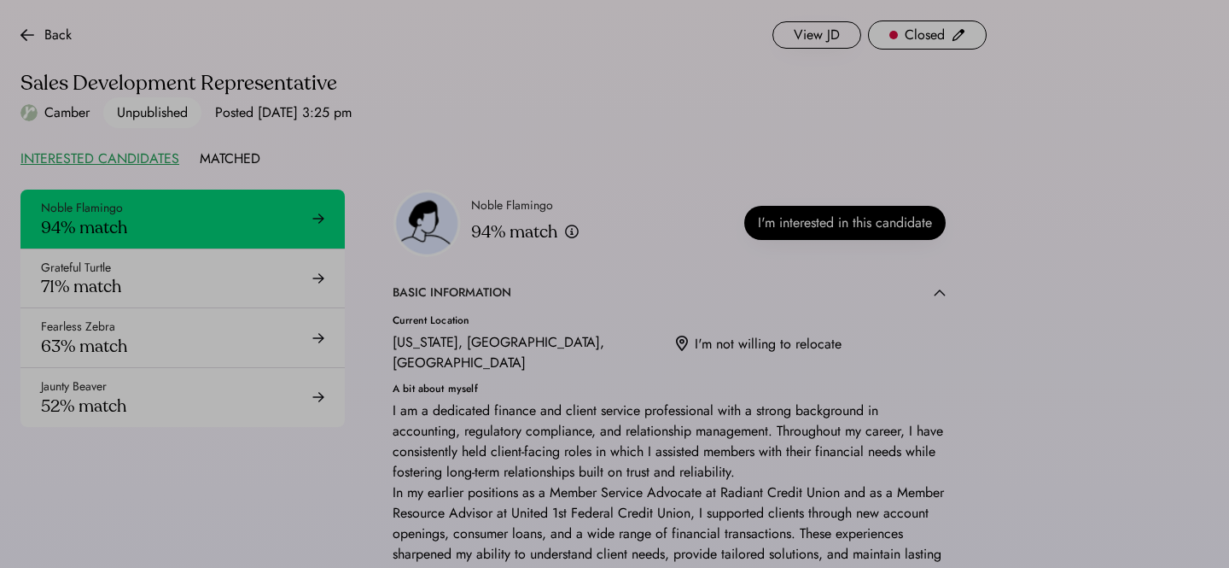
scroll to position [937, 0]
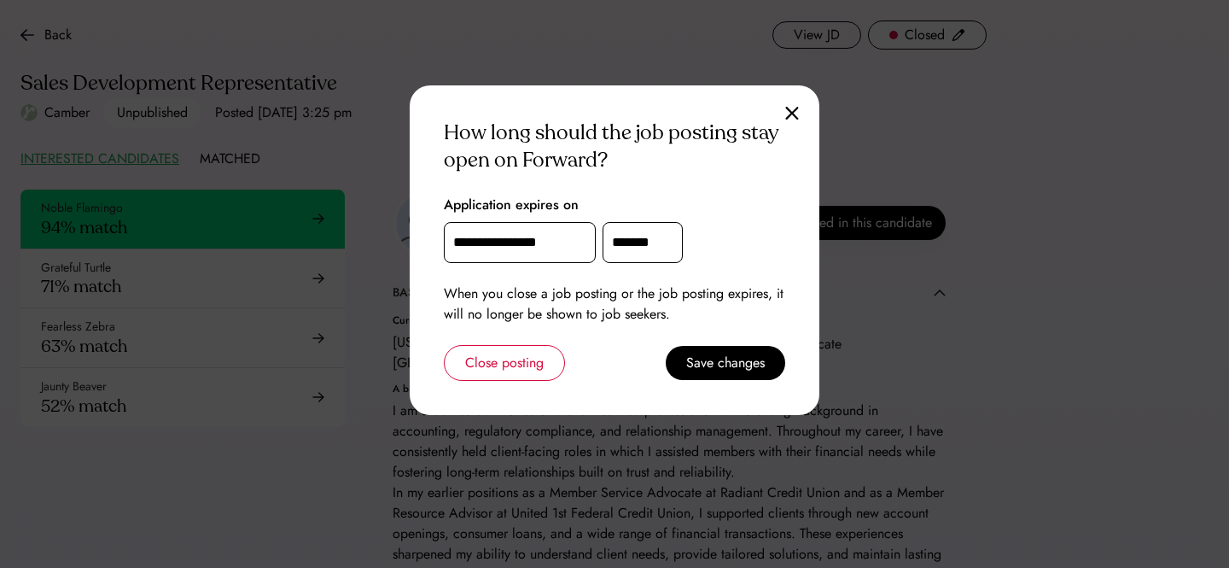
click at [533, 235] on input "**********" at bounding box center [520, 242] width 152 height 41
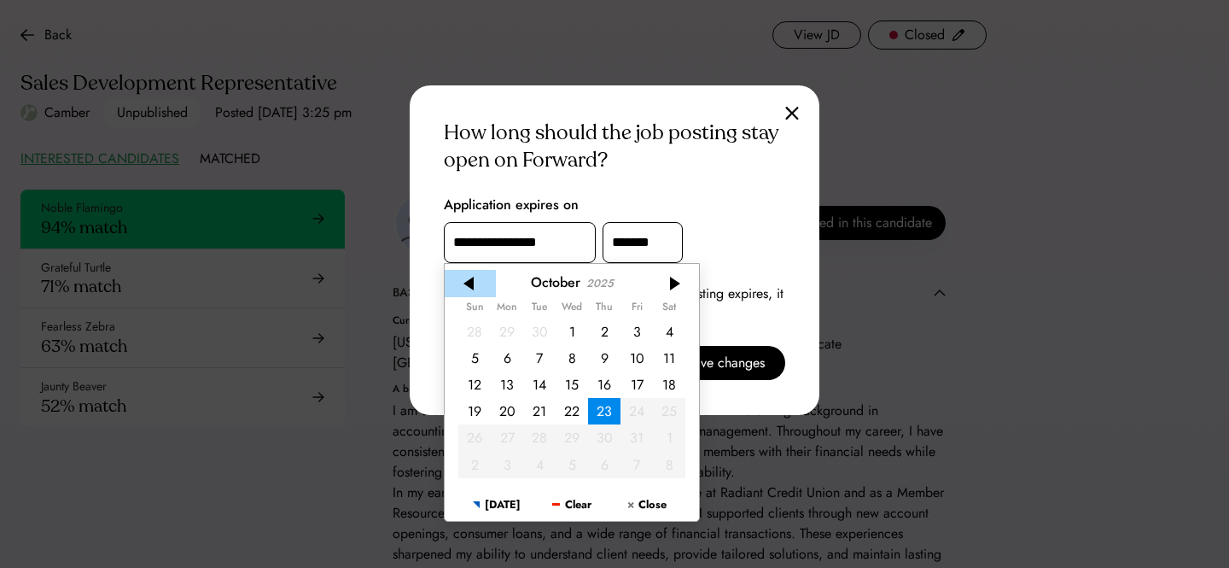
click at [461, 288] on div at bounding box center [470, 283] width 51 height 27
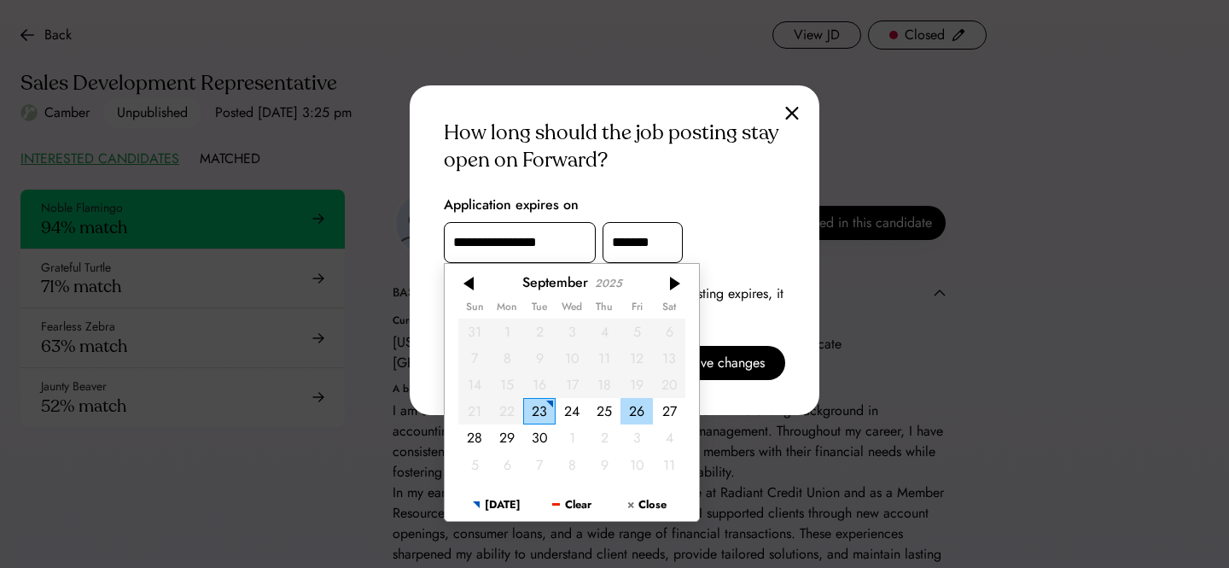
click at [652, 411] on div "26" at bounding box center [636, 411] width 32 height 26
type input "**********"
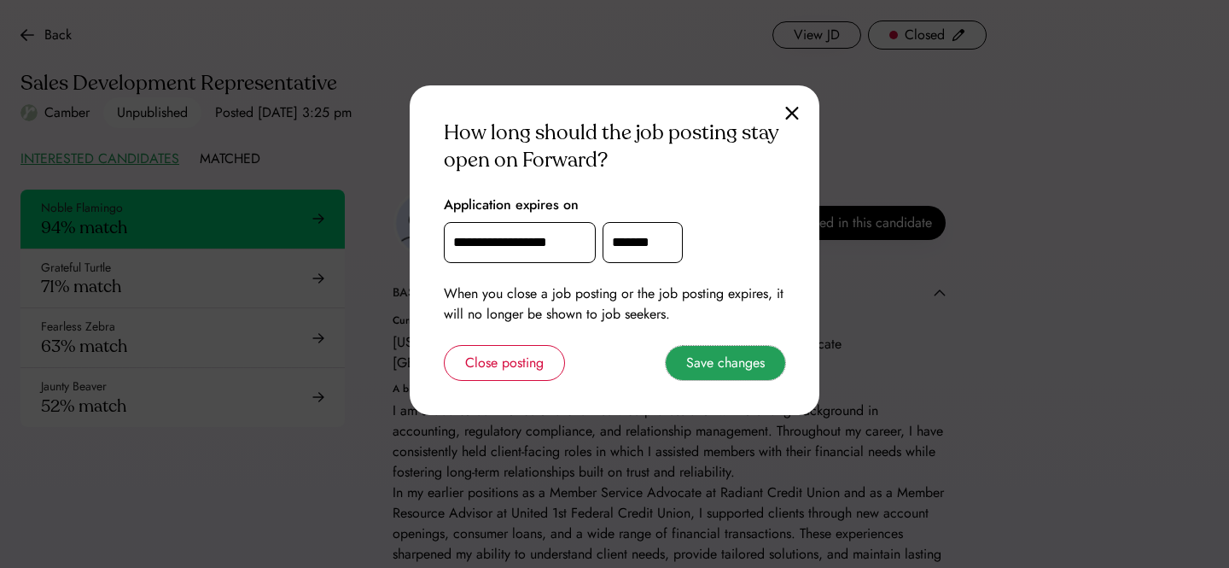
click at [730, 366] on button "Save changes" at bounding box center [725, 363] width 119 height 34
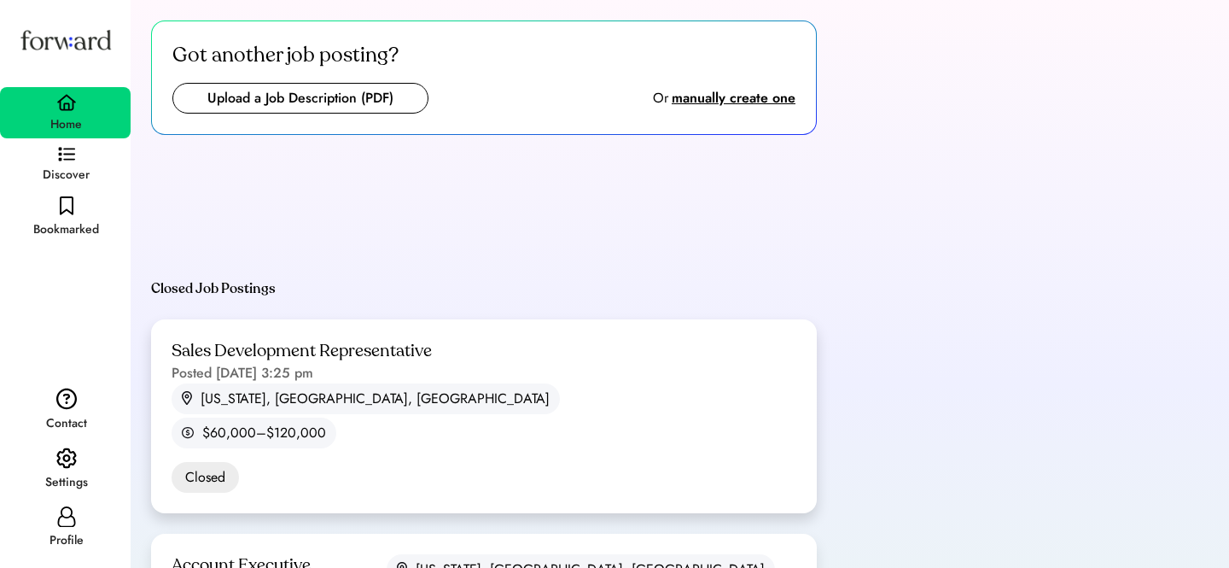
click at [373, 370] on div "Sales Development Representative Posted [DATE] 3:25 pm" at bounding box center [302, 362] width 260 height 44
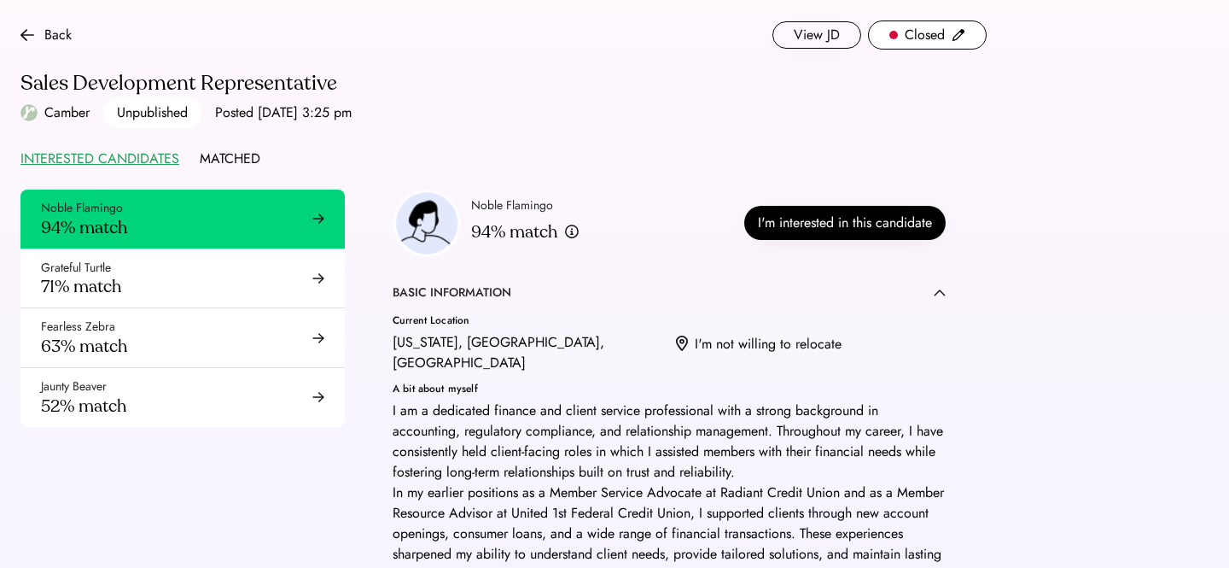
click at [149, 112] on div "Unpublished" at bounding box center [152, 112] width 71 height 20
click at [136, 158] on div "INTERESTED CANDIDATES" at bounding box center [99, 159] width 159 height 20
click at [931, 35] on div "Closed" at bounding box center [925, 35] width 40 height 20
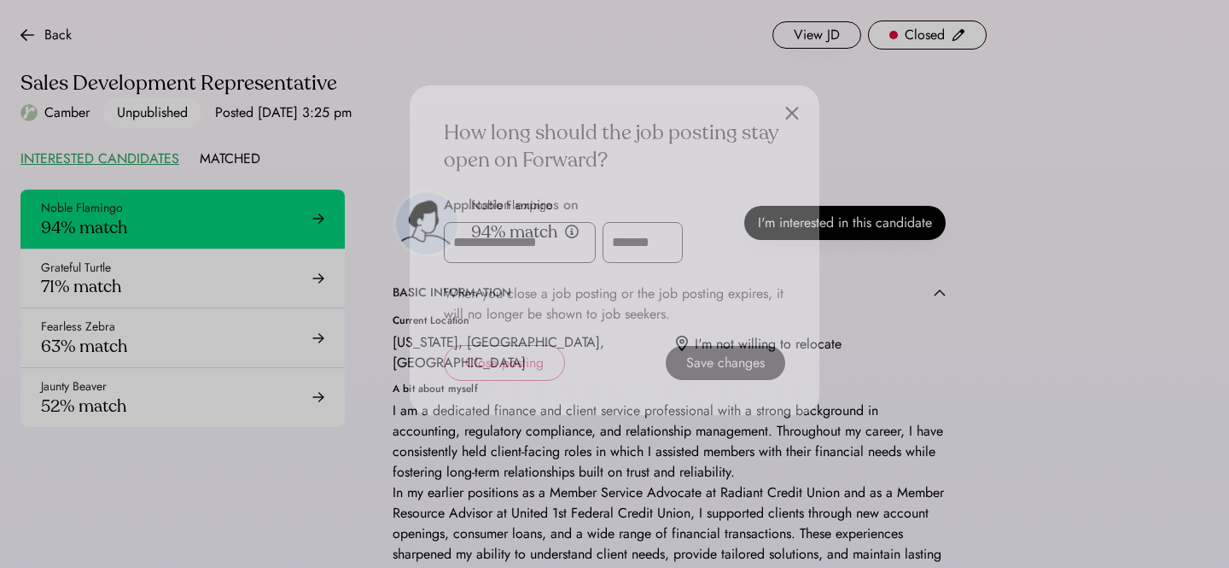
scroll to position [937, 0]
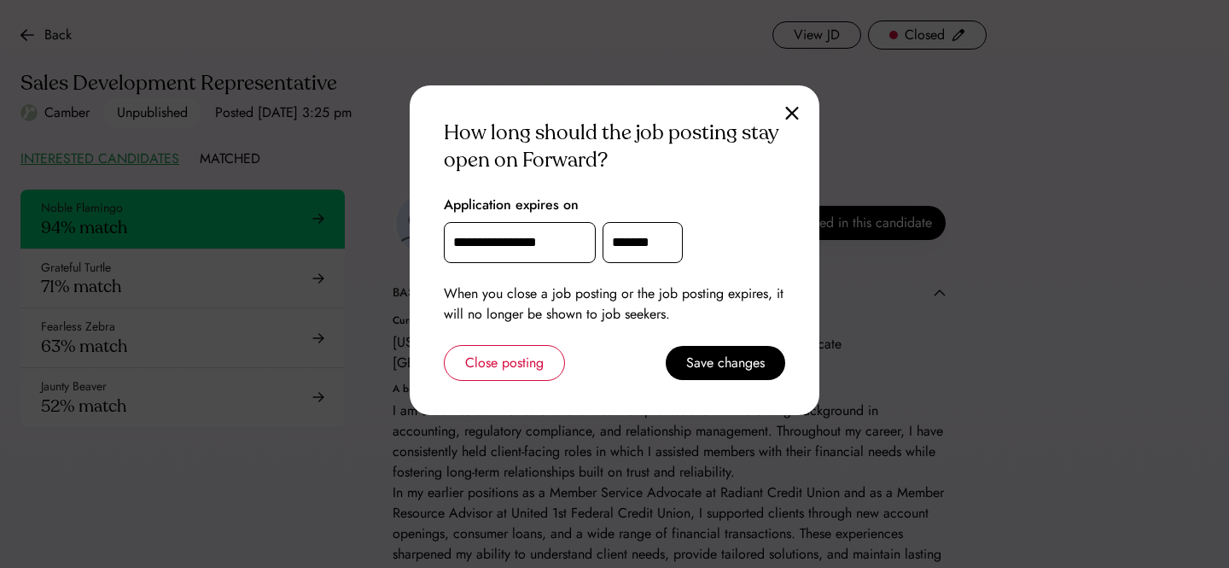
click at [783, 114] on div "**********" at bounding box center [615, 249] width 410 height 329
click at [797, 111] on img at bounding box center [792, 113] width 14 height 15
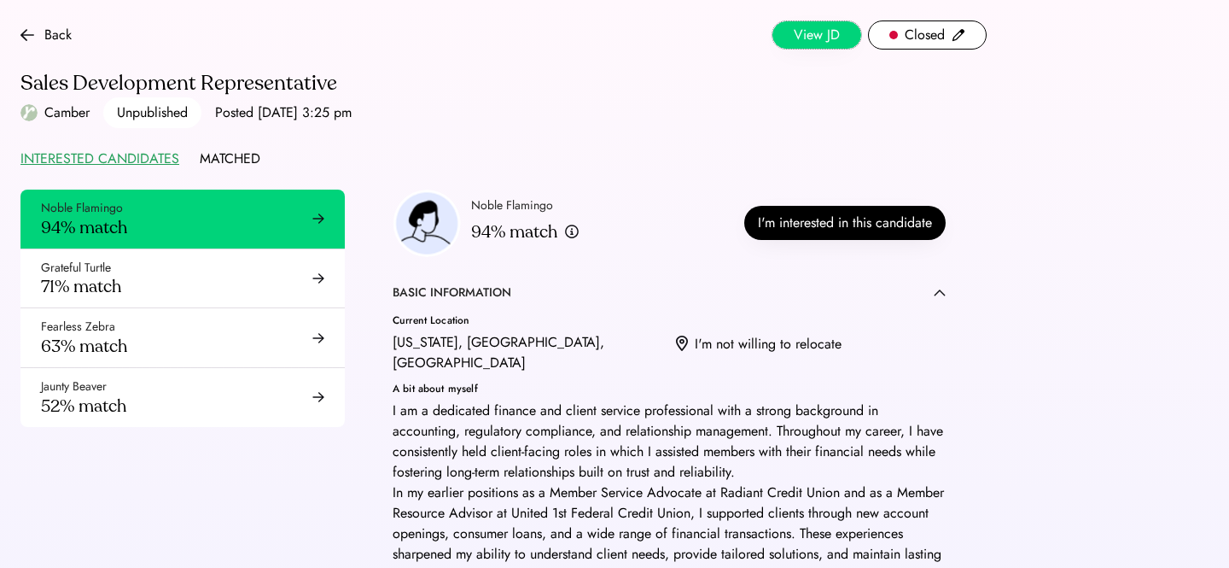
click at [824, 33] on button "View JD" at bounding box center [816, 34] width 89 height 27
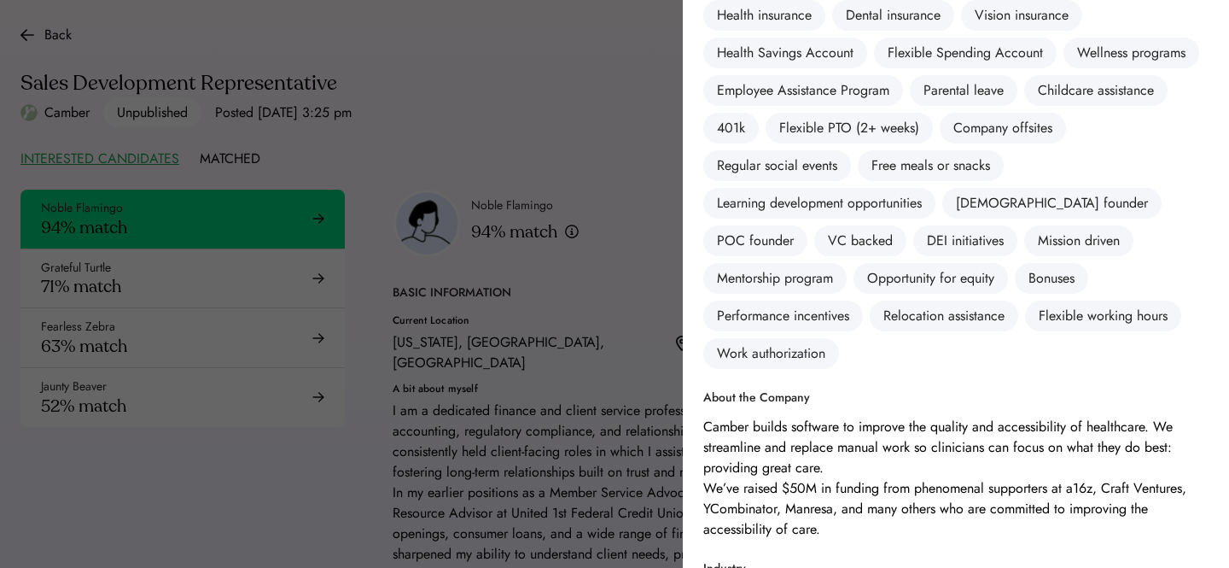
scroll to position [0, 0]
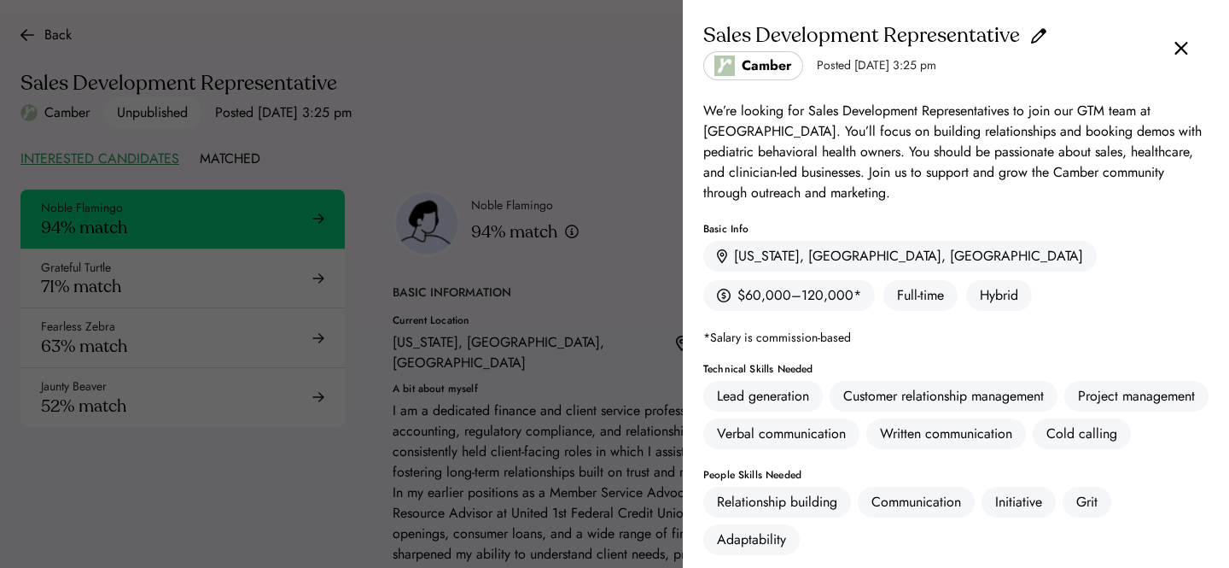
click at [1042, 36] on img at bounding box center [1038, 36] width 17 height 20
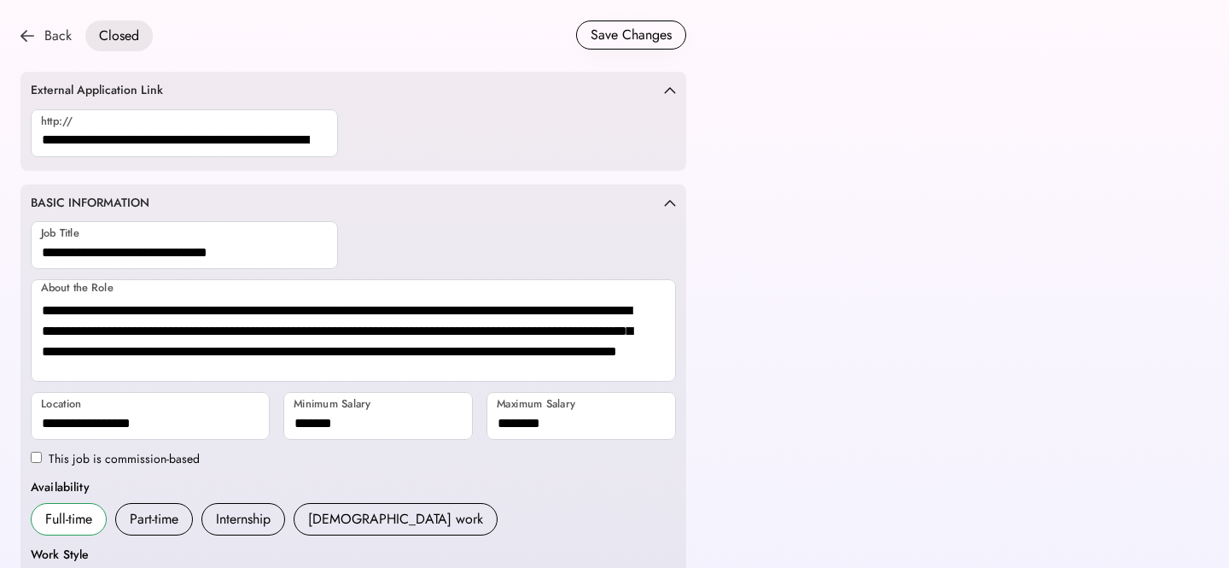
click at [50, 38] on div "Back" at bounding box center [57, 36] width 27 height 20
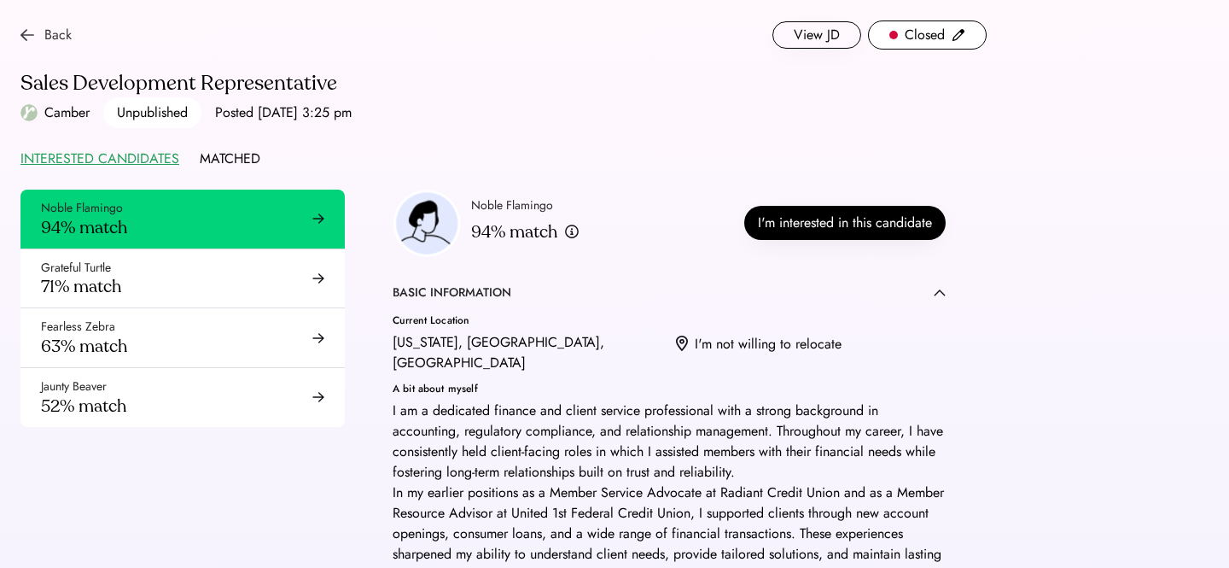
click at [44, 37] on div "Back" at bounding box center [45, 35] width 51 height 20
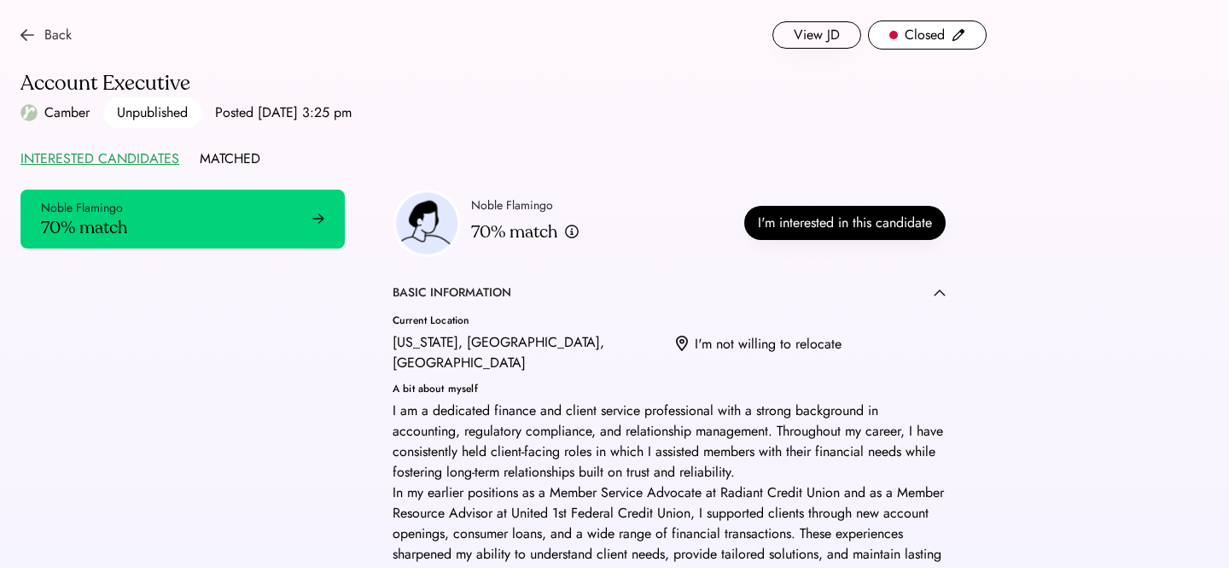
click at [26, 32] on img at bounding box center [27, 35] width 14 height 14
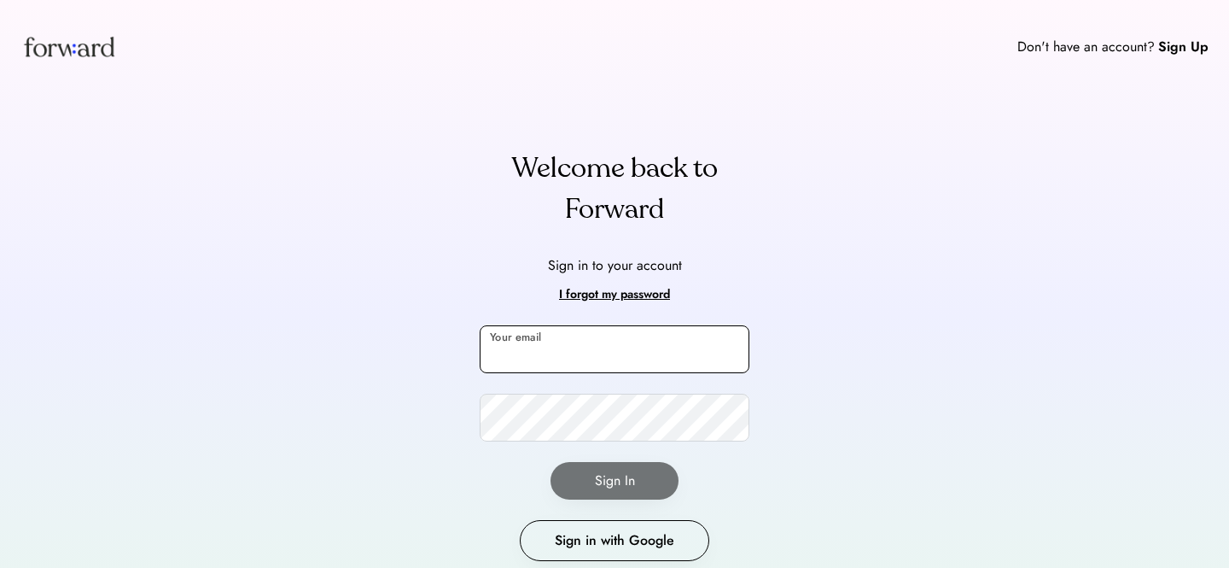
click at [602, 354] on input "email" at bounding box center [615, 349] width 270 height 48
type input "**********"
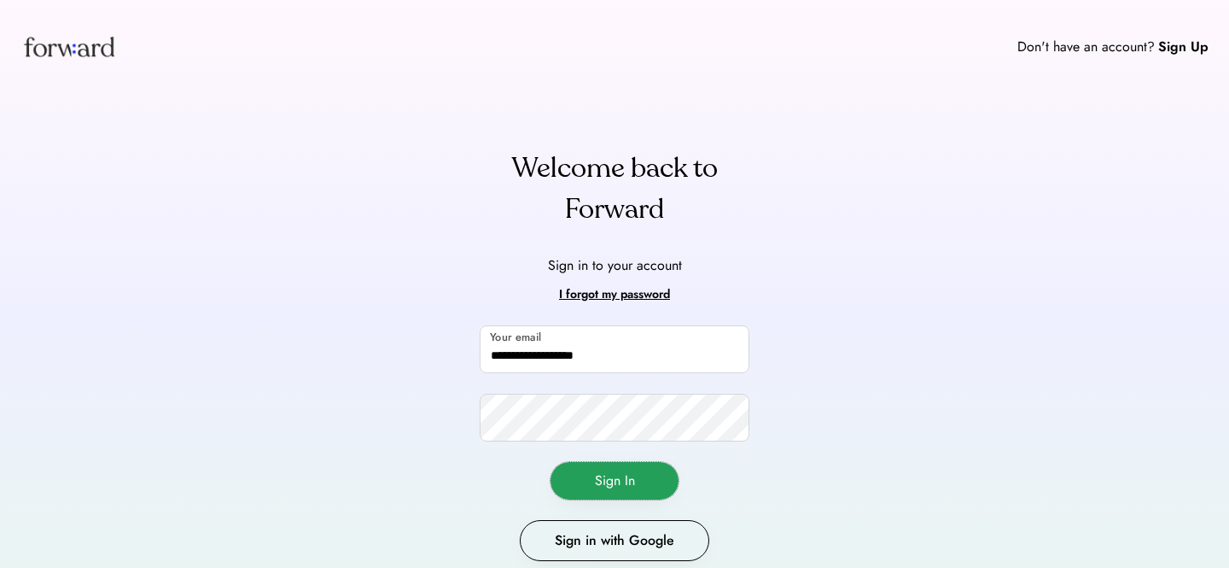
click at [620, 476] on button "Sign In" at bounding box center [615, 481] width 128 height 38
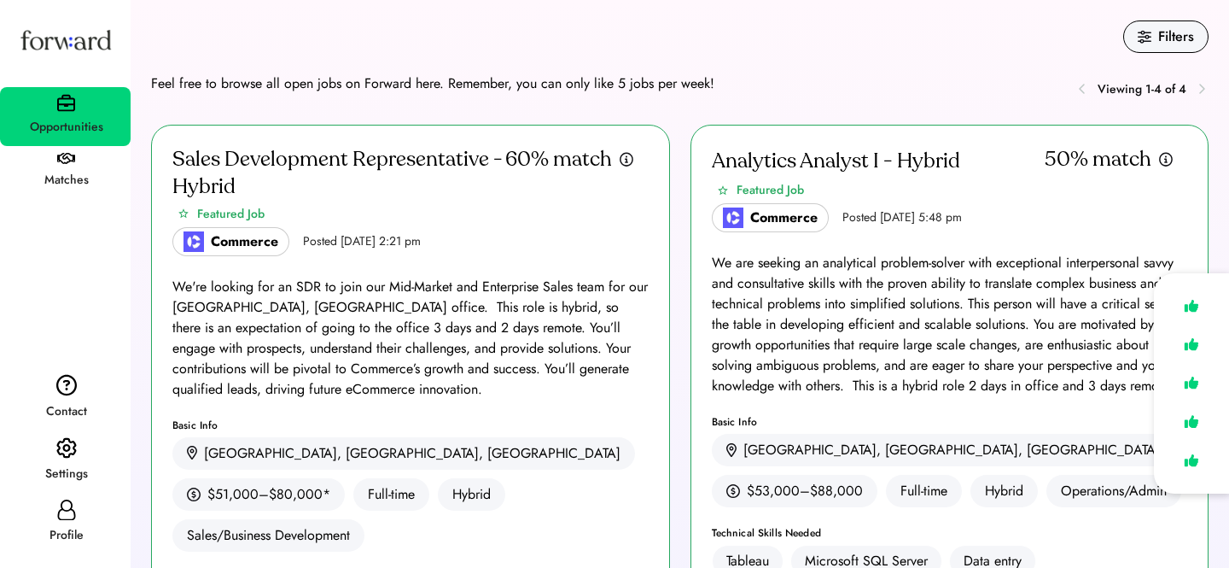
click at [76, 516] on div "Profile" at bounding box center [65, 522] width 131 height 61
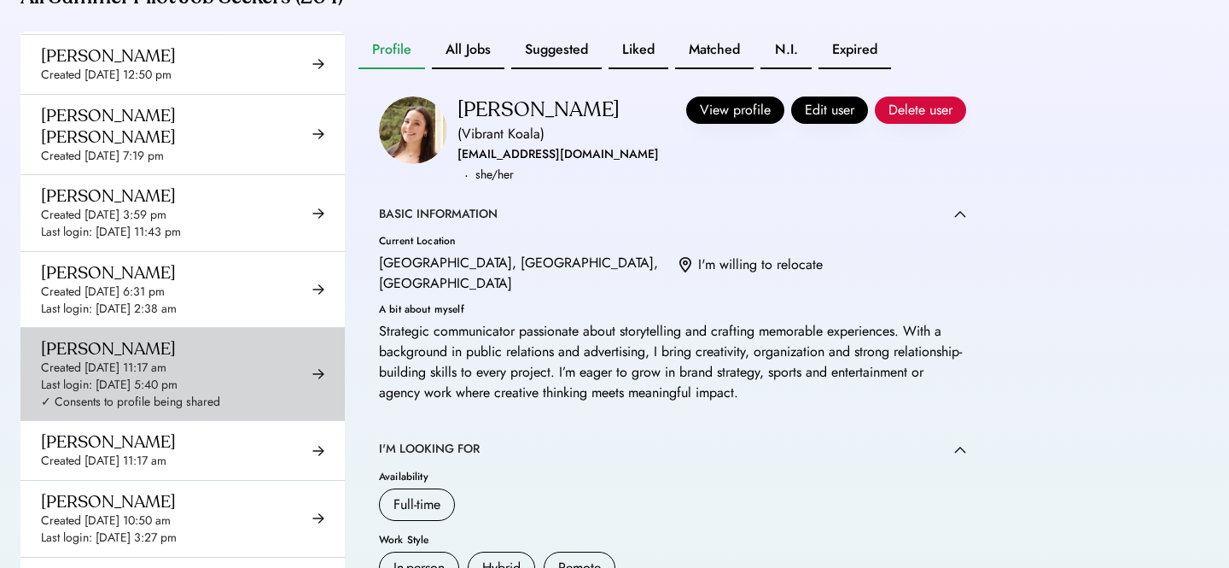
scroll to position [1259, 0]
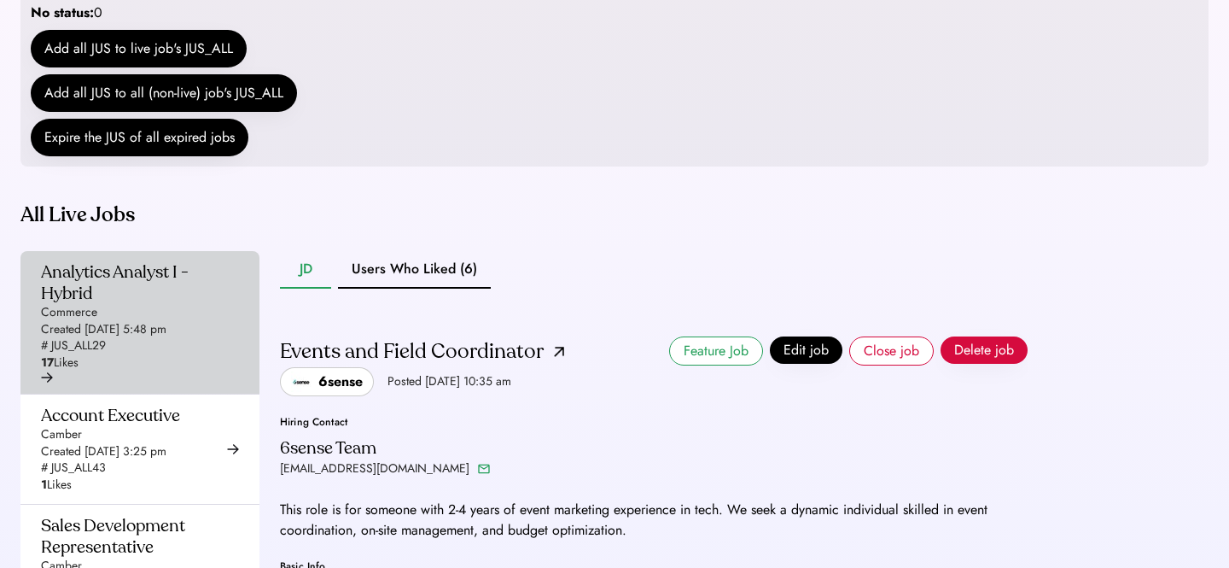
scroll to position [446, 0]
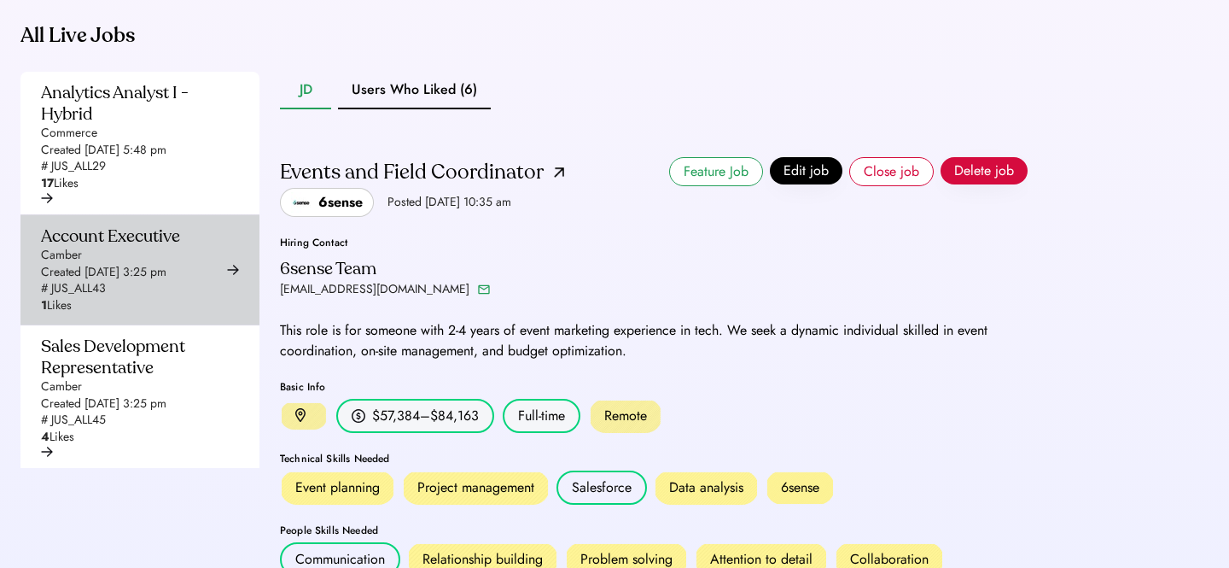
click at [158, 302] on div "Account Executive Camber Created [DATE] 3:25 pm # JUS_ALL43 1 Likes" at bounding box center [110, 269] width 139 height 89
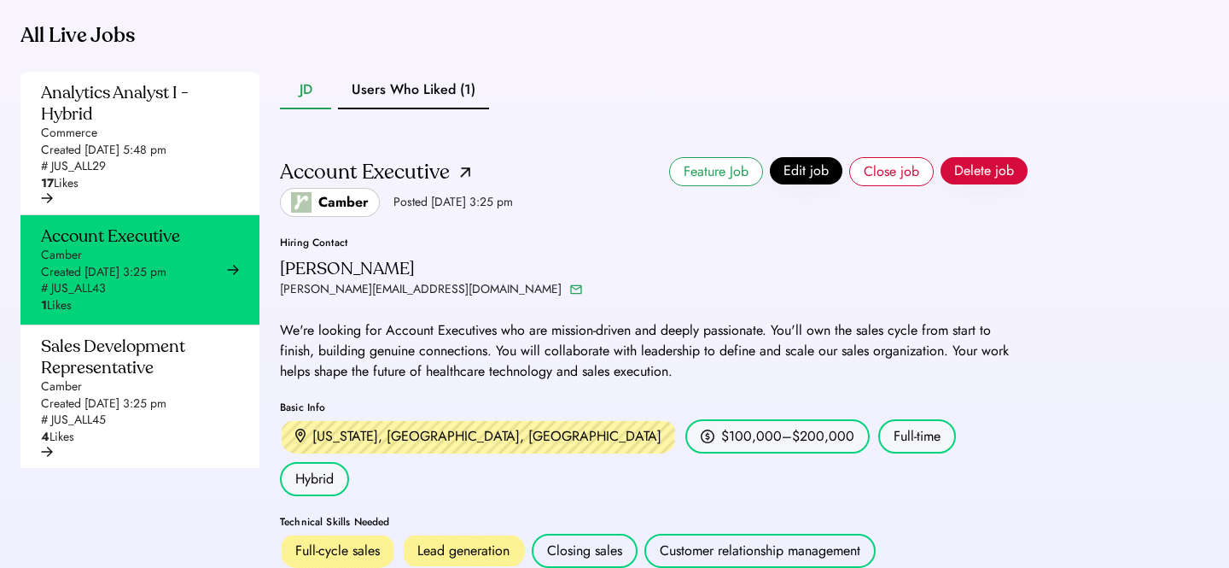
click at [438, 109] on button "Users Who Liked (1)" at bounding box center [413, 91] width 151 height 38
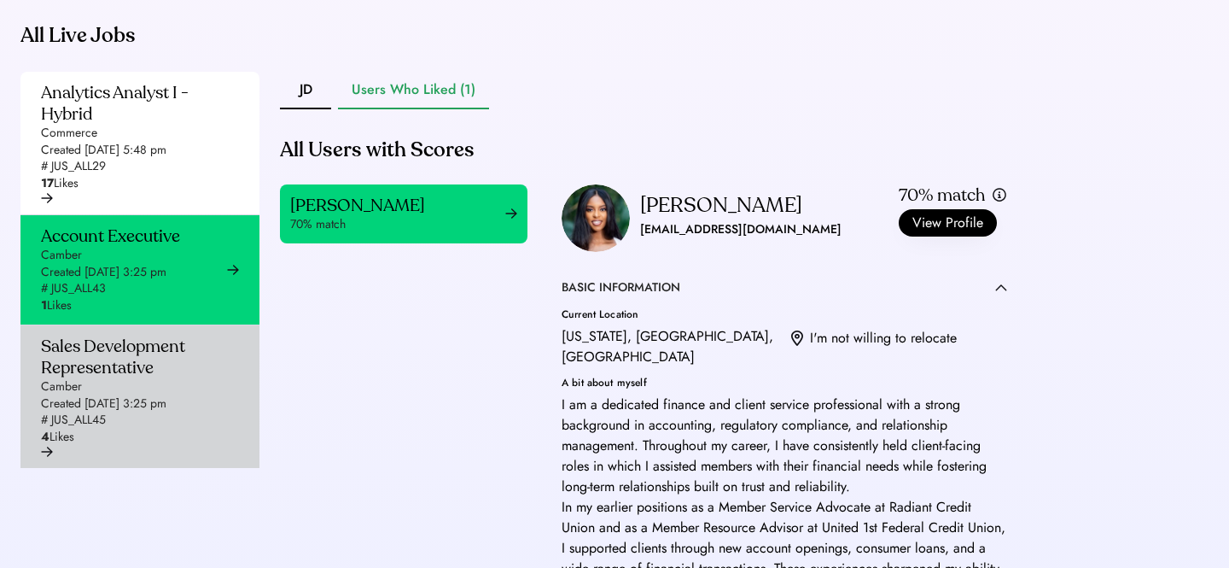
click at [155, 378] on div "Sales Development Representative" at bounding box center [135, 356] width 188 height 43
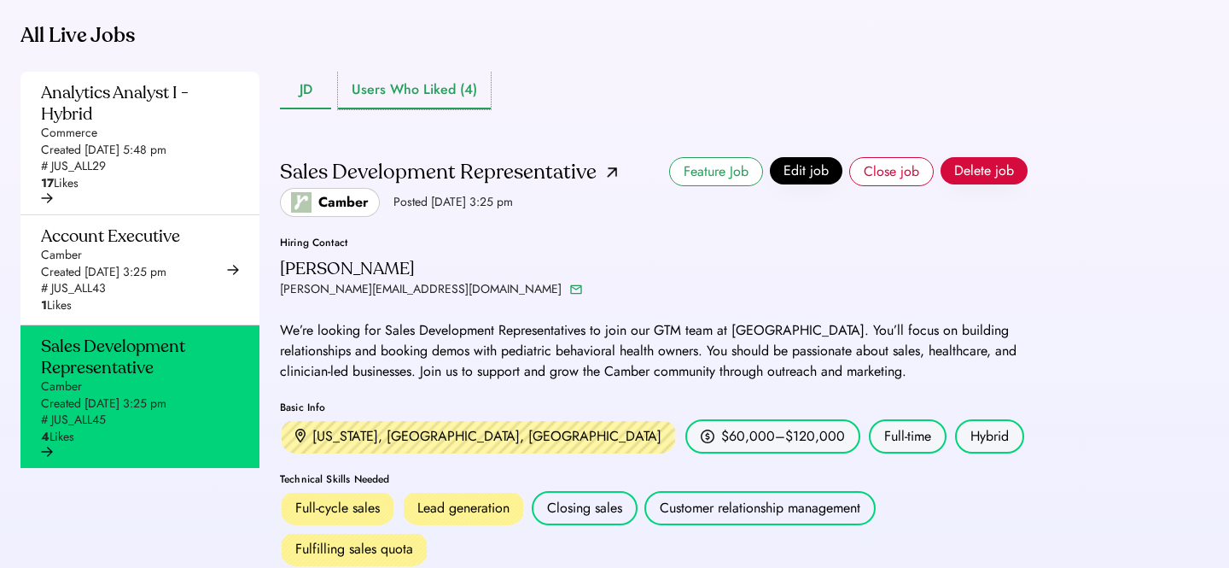
click at [448, 109] on button "Users Who Liked (4)" at bounding box center [414, 91] width 153 height 38
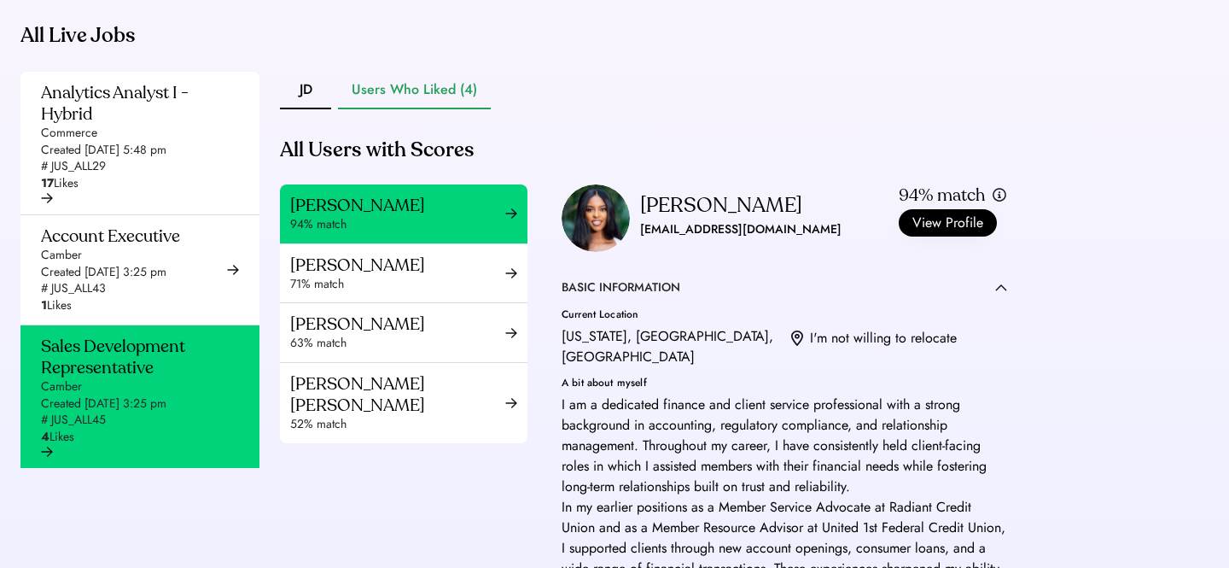
click at [681, 240] on div "tonishal05@gmail.com" at bounding box center [740, 229] width 201 height 20
copy div "tonishal05@gmail.com"
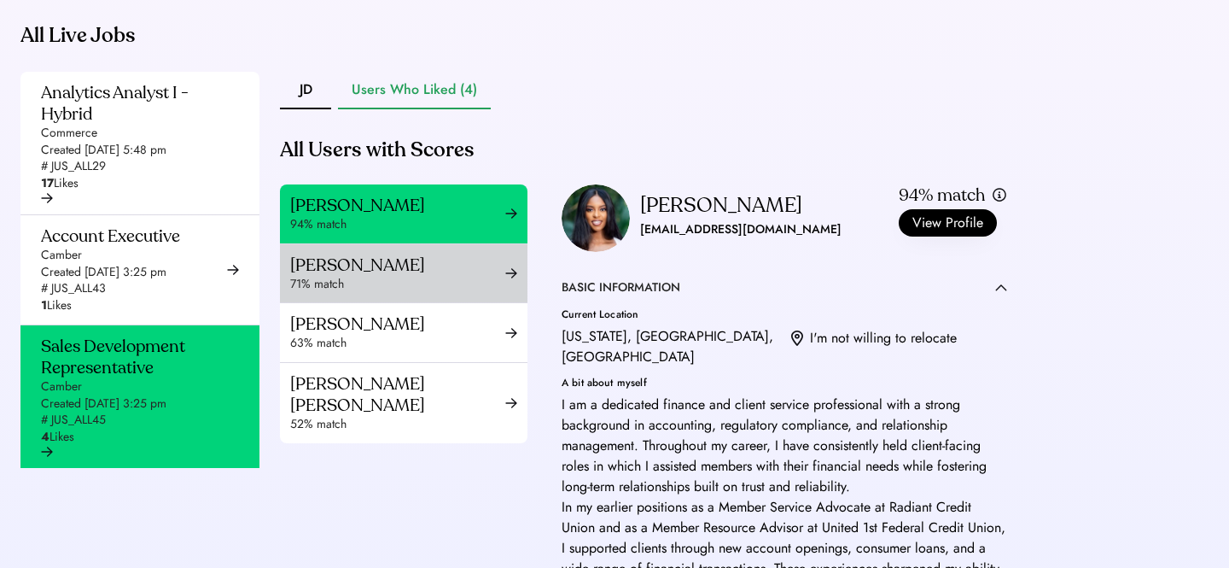
click at [375, 293] on div "71% match" at bounding box center [397, 284] width 215 height 17
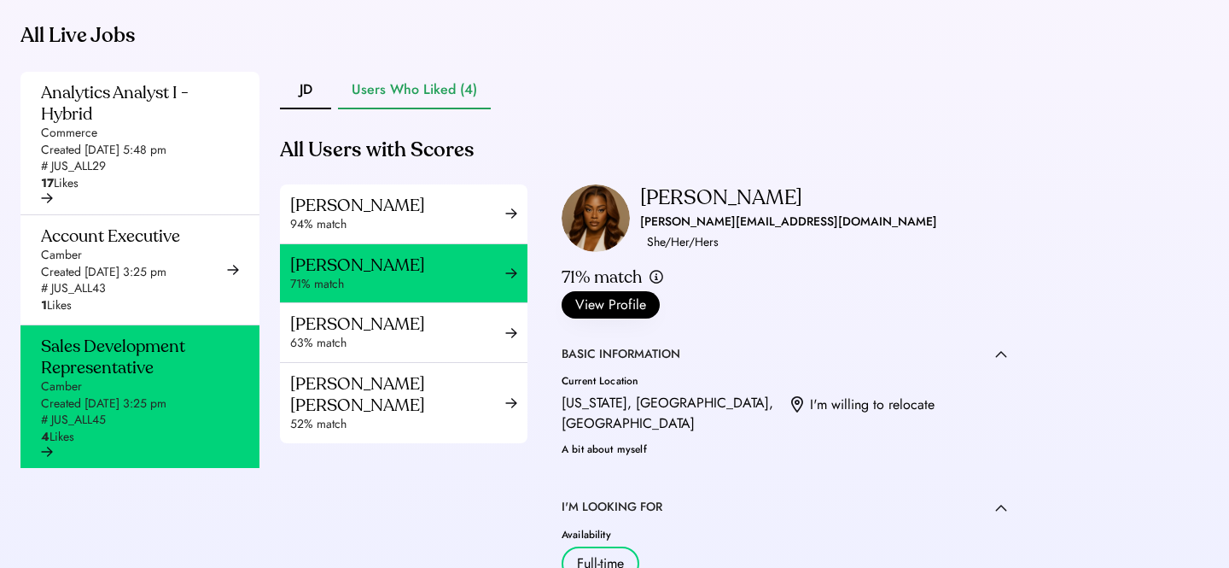
click at [713, 232] on div "timika.edwards6@outlook.com" at bounding box center [788, 222] width 297 height 20
copy div "timika.edwards6@outlook.com"
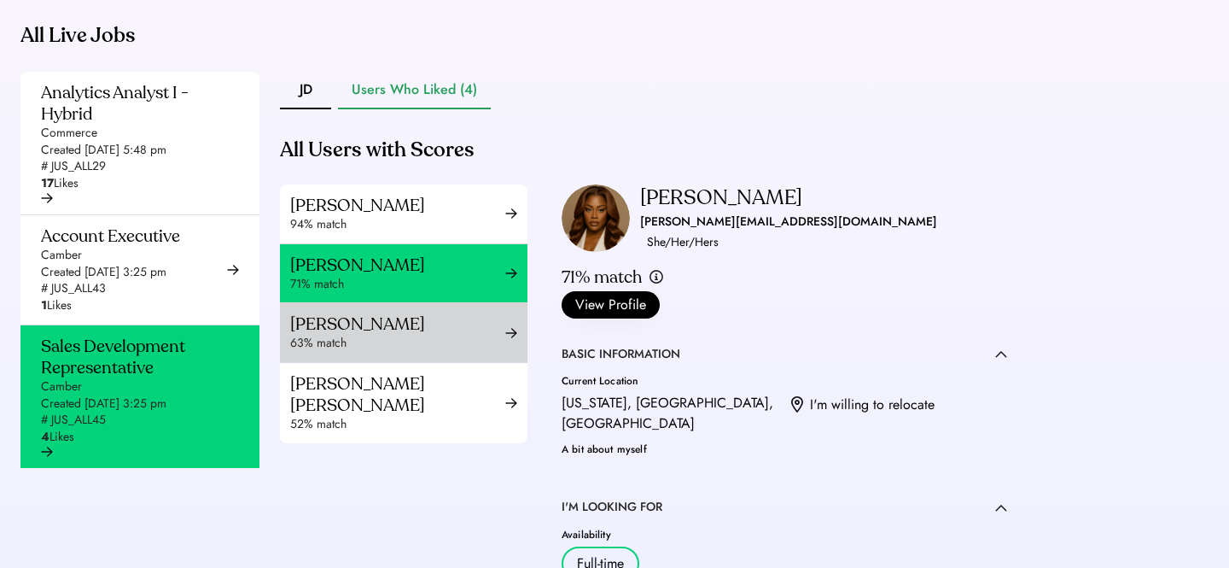
click at [419, 335] on div "Corina Alexander" at bounding box center [397, 323] width 215 height 21
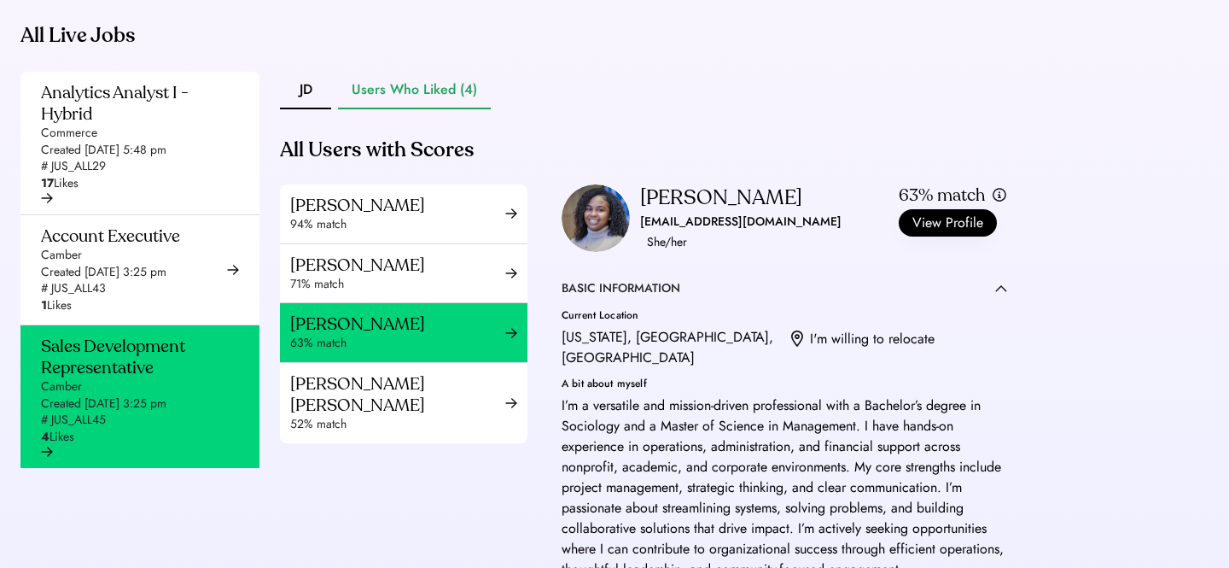
click at [737, 232] on div "corinaalexander@icloud.com" at bounding box center [740, 222] width 201 height 20
copy div "corinaalexander@icloud.com"
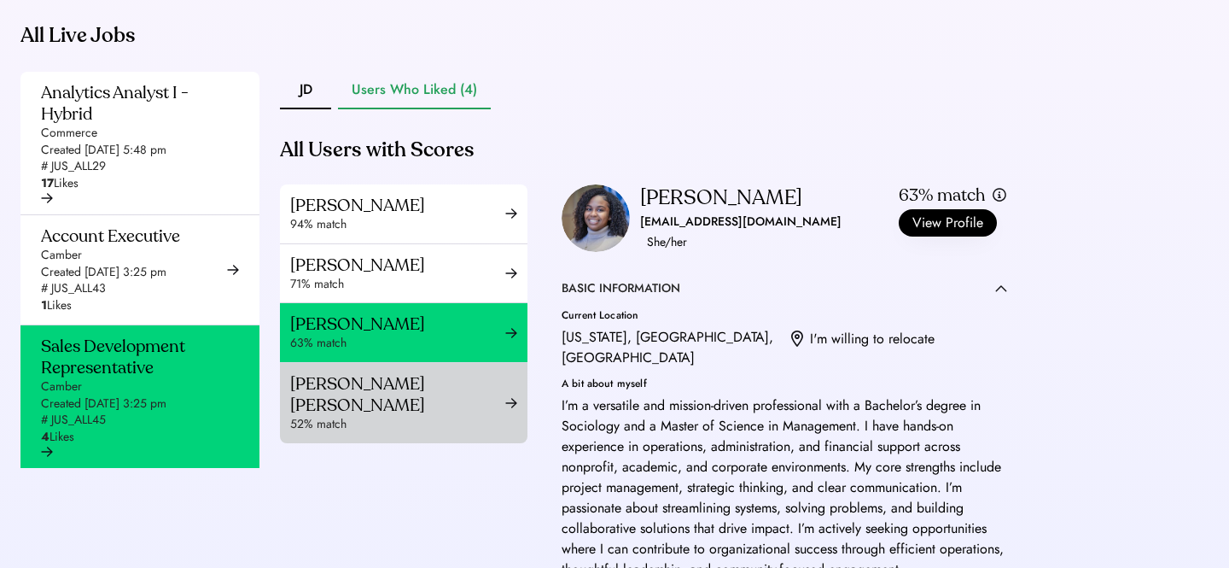
click at [411, 416] on div "Esther Pierre Isaac" at bounding box center [397, 394] width 215 height 43
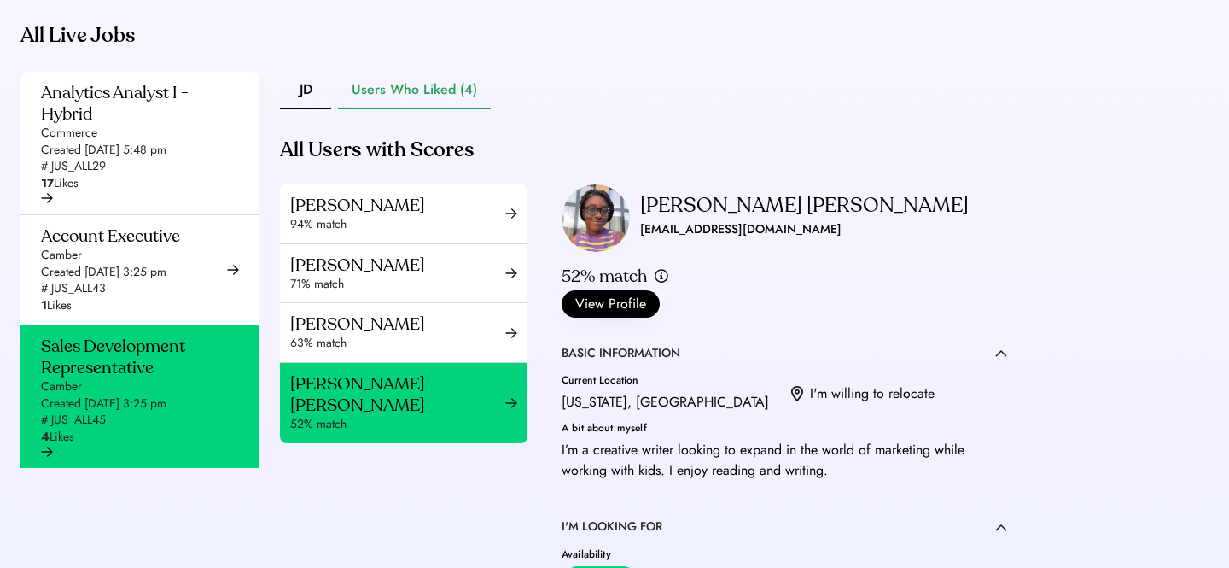
click at [682, 240] on div "esther_pierre2@aol.com" at bounding box center [740, 229] width 201 height 20
copy div "esther_pierre2@aol.com"
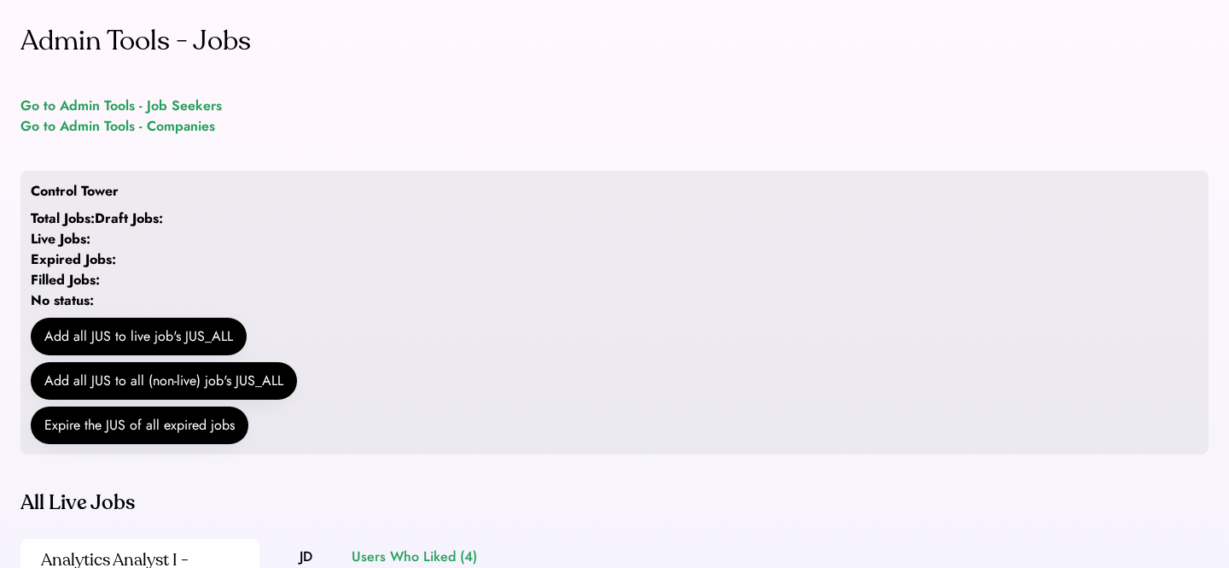
scroll to position [437, 0]
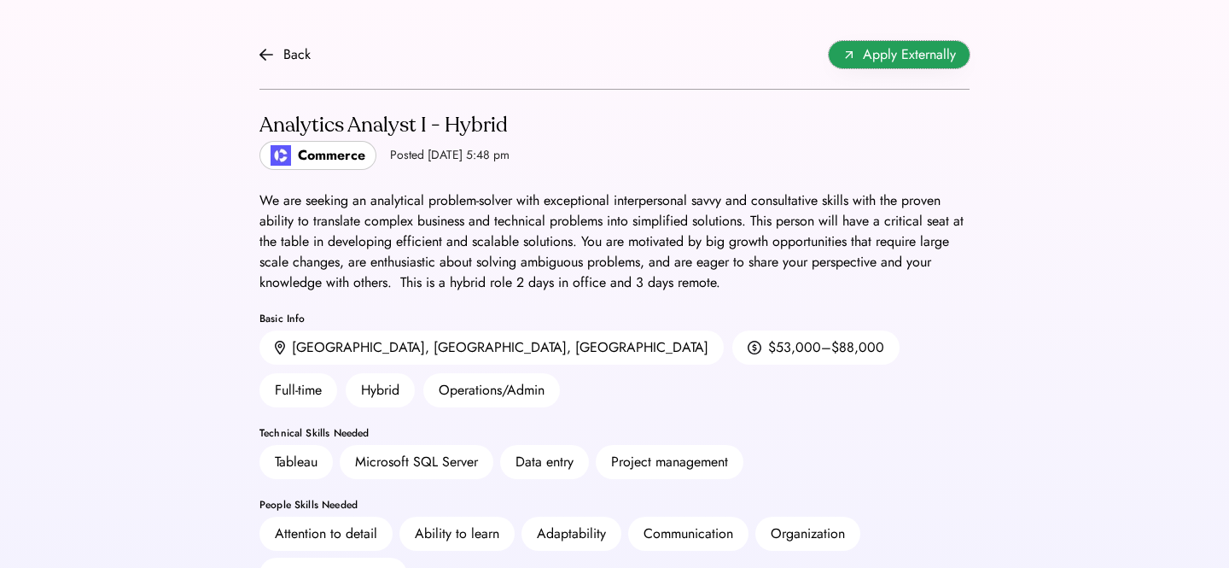
click at [919, 56] on span "Apply Externally" at bounding box center [909, 54] width 93 height 20
